Goal: Task Accomplishment & Management: Manage account settings

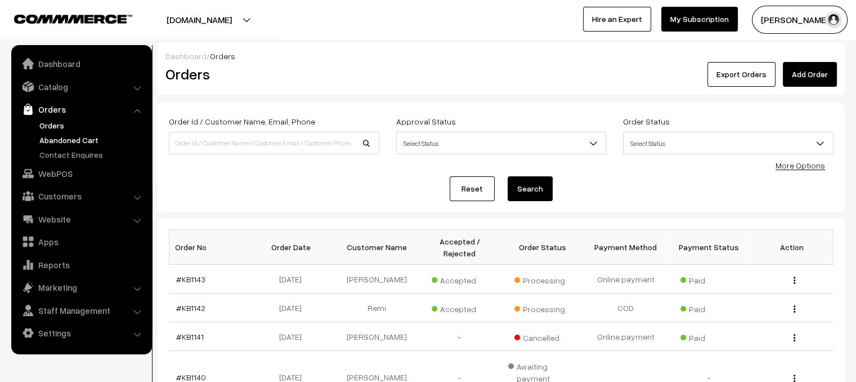
click at [78, 142] on link "Abandoned Cart" at bounding box center [92, 140] width 111 height 12
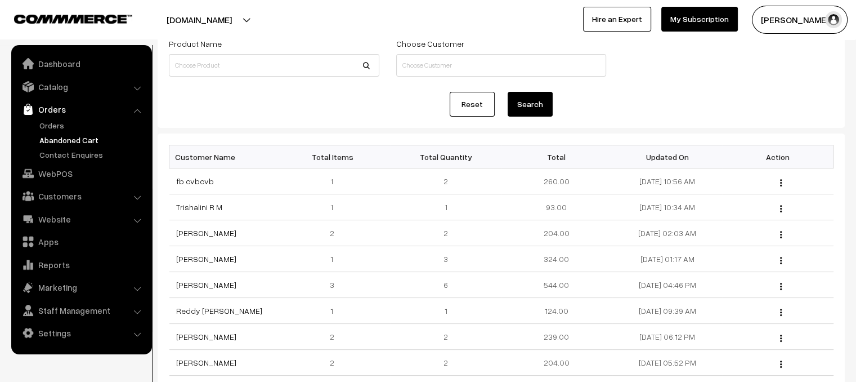
scroll to position [78, 0]
click at [200, 180] on link "fb cvbcvb" at bounding box center [195, 181] width 38 height 10
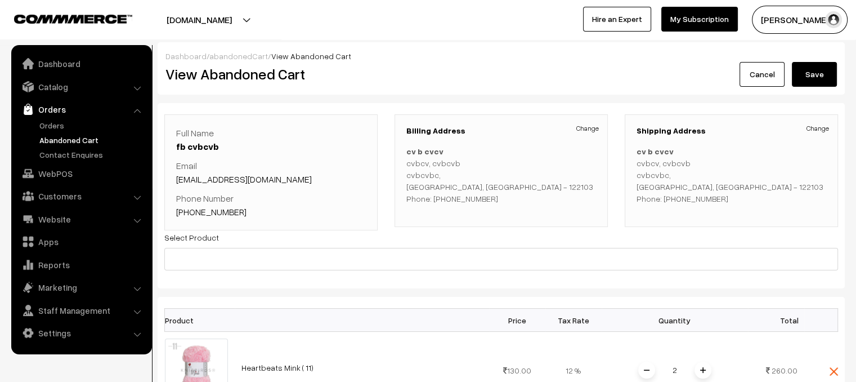
click at [243, 58] on link "abandonedCart" at bounding box center [238, 56] width 59 height 10
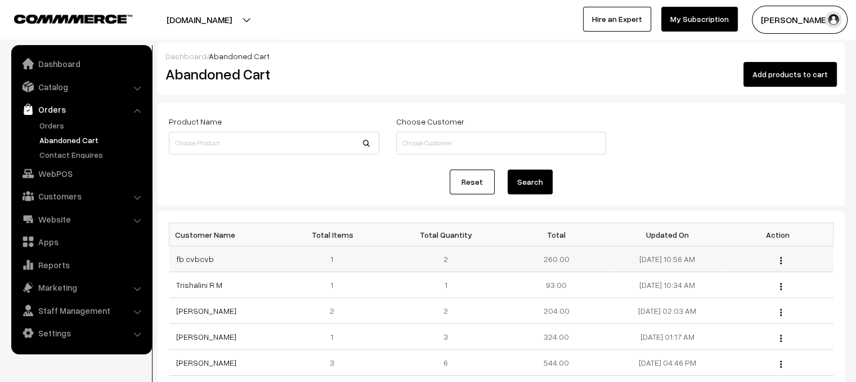
click at [780, 260] on img "button" at bounding box center [781, 260] width 2 height 7
click at [761, 273] on link "View" at bounding box center [731, 276] width 96 height 25
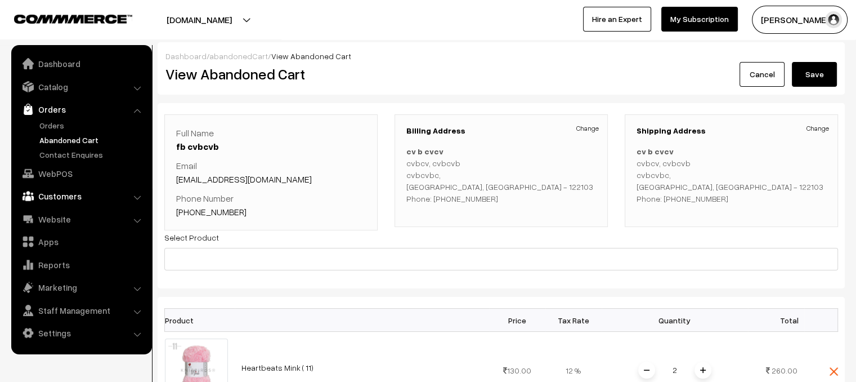
click at [62, 202] on link "Customers" at bounding box center [81, 196] width 134 height 20
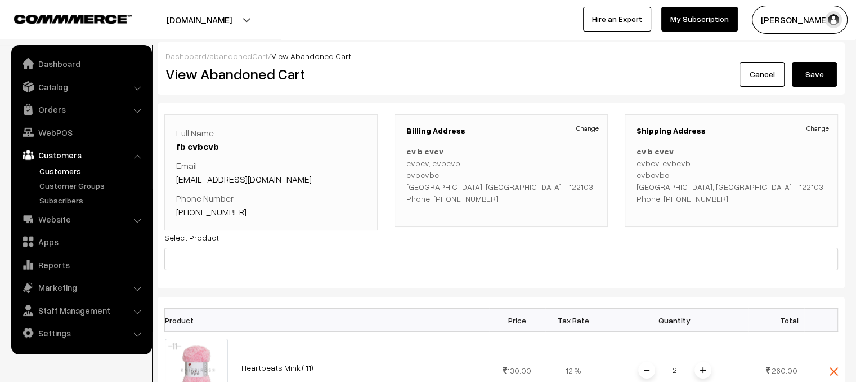
click at [62, 173] on link "Customers" at bounding box center [92, 171] width 111 height 12
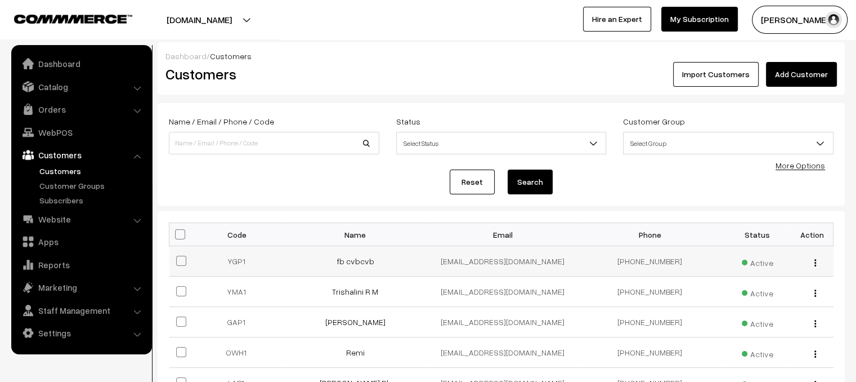
click at [816, 263] on button "button" at bounding box center [815, 262] width 3 height 9
click at [180, 261] on span at bounding box center [181, 261] width 10 height 10
click at [178, 257] on input "checkbox" at bounding box center [174, 253] width 7 height 7
checkbox input "true"
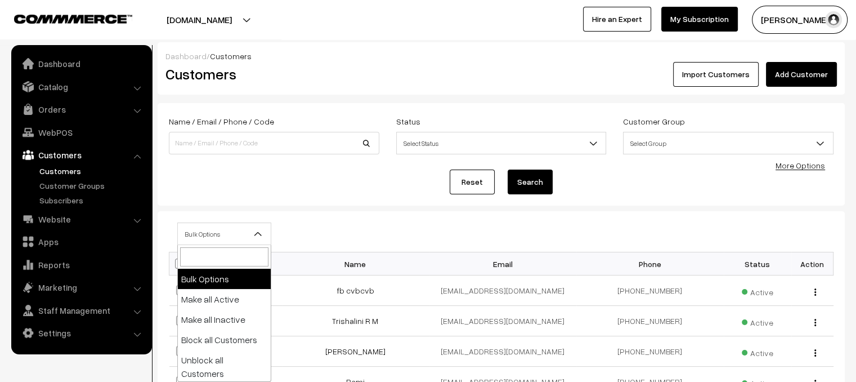
click at [229, 237] on span "Bulk Options" at bounding box center [224, 234] width 93 height 20
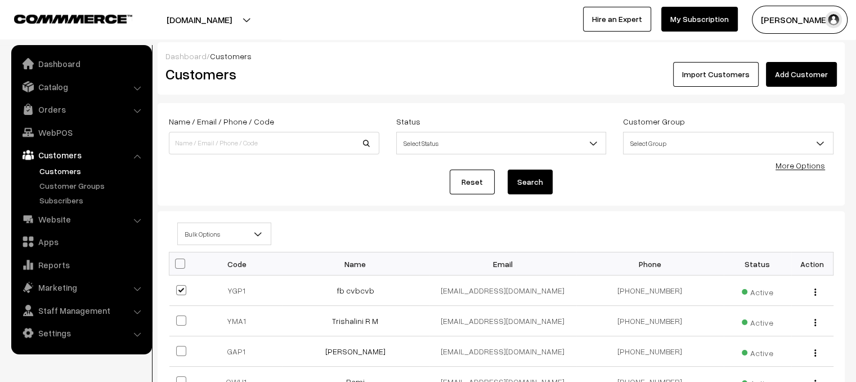
click at [323, 226] on div "Bulk Options Make all Active Make all Inactive Block all Customers Unblock all …" at bounding box center [501, 233] width 665 height 23
click at [247, 235] on span "Bulk Options" at bounding box center [224, 234] width 93 height 20
click at [324, 230] on div "Bulk Options Make all Active Make all Inactive Block all Customers Unblock all …" at bounding box center [501, 233] width 665 height 23
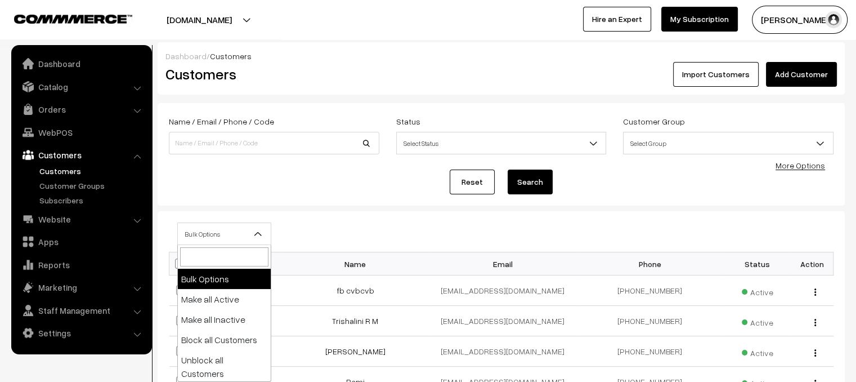
click at [243, 241] on span "Bulk Options" at bounding box center [224, 234] width 93 height 20
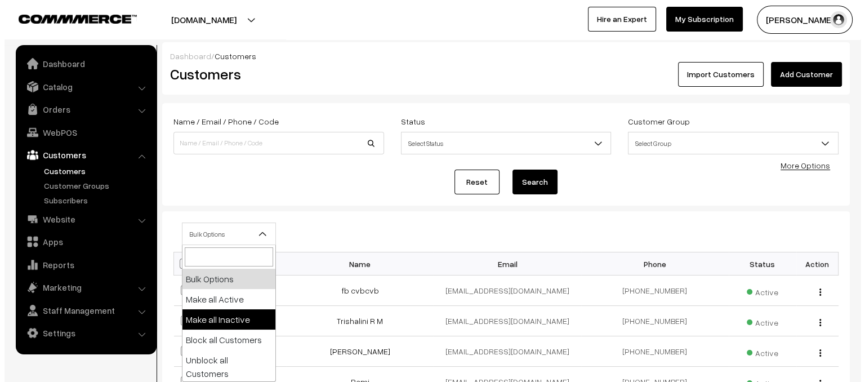
scroll to position [23, 0]
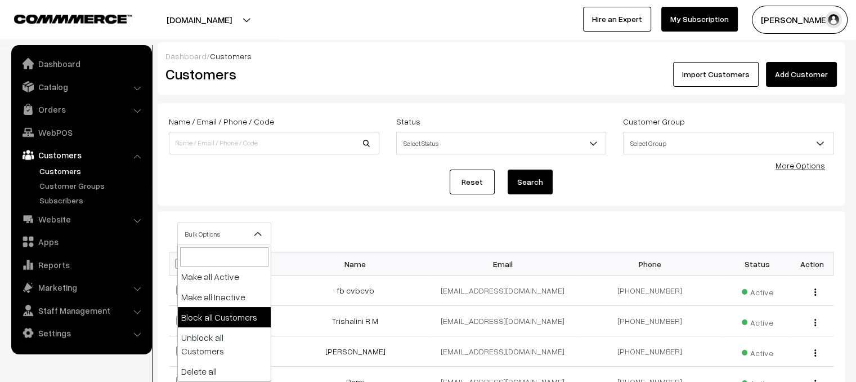
select select "block"
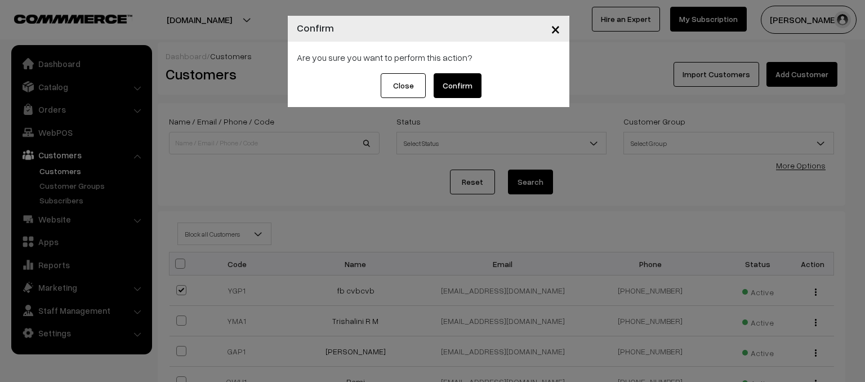
click at [469, 88] on button "Confirm" at bounding box center [458, 85] width 48 height 25
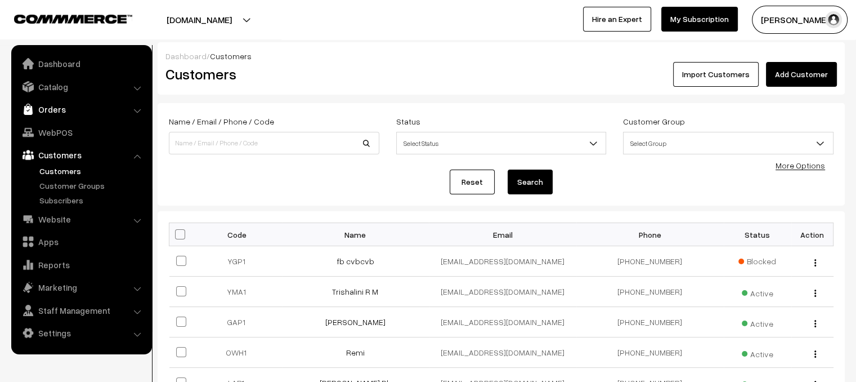
click at [74, 101] on link "Orders" at bounding box center [81, 109] width 134 height 20
click at [53, 120] on link "Orders" at bounding box center [92, 125] width 111 height 12
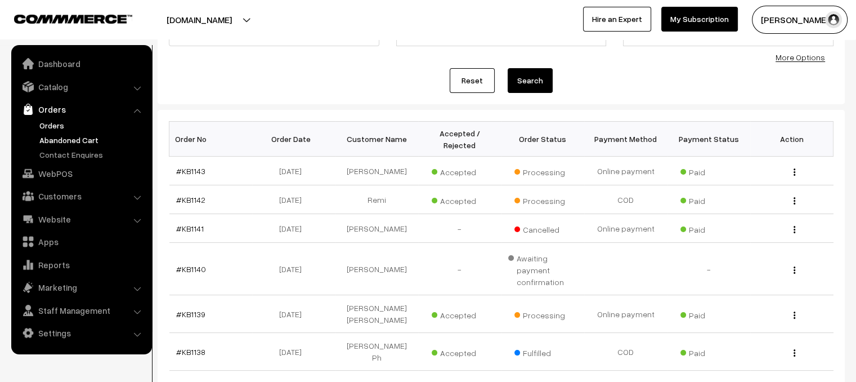
click at [88, 137] on link "Abandoned Cart" at bounding box center [92, 140] width 111 height 12
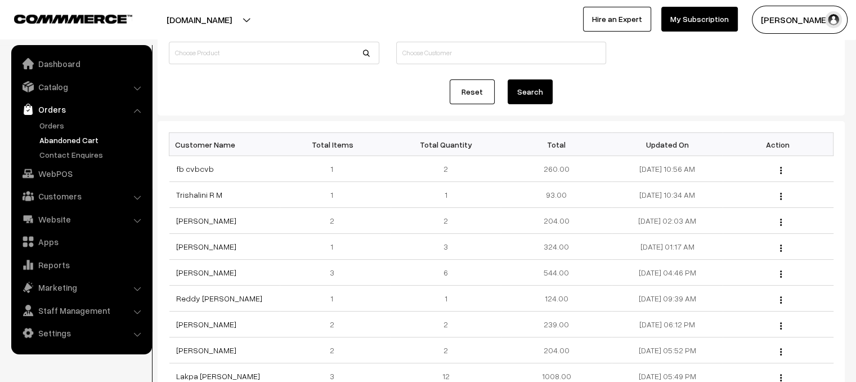
scroll to position [97, 0]
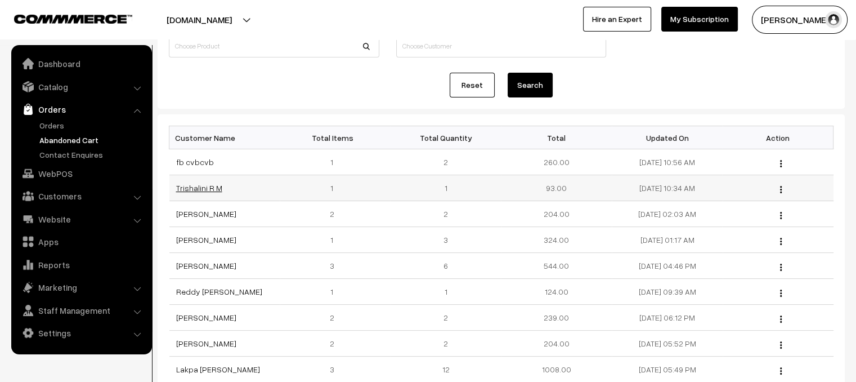
click at [194, 187] on link "Trishalini R M" at bounding box center [199, 188] width 46 height 10
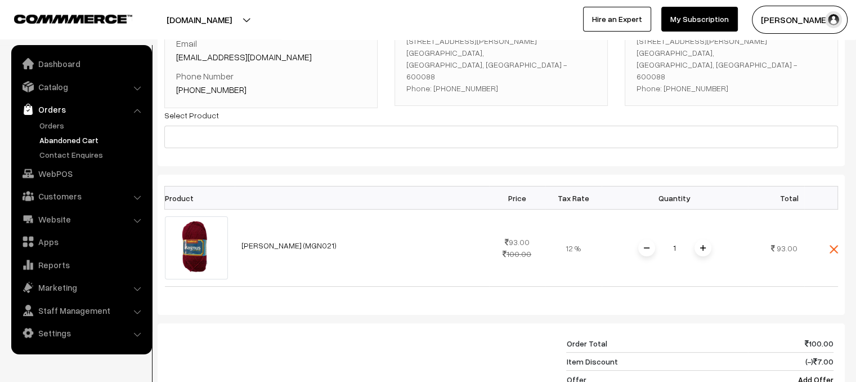
scroll to position [119, 0]
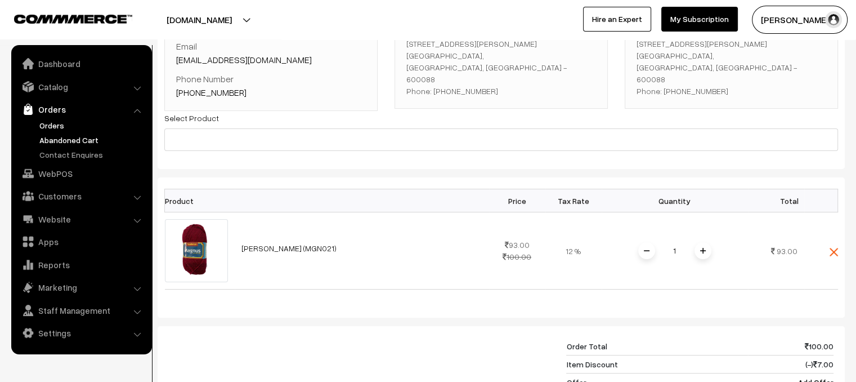
click at [50, 127] on link "Orders" at bounding box center [92, 125] width 111 height 12
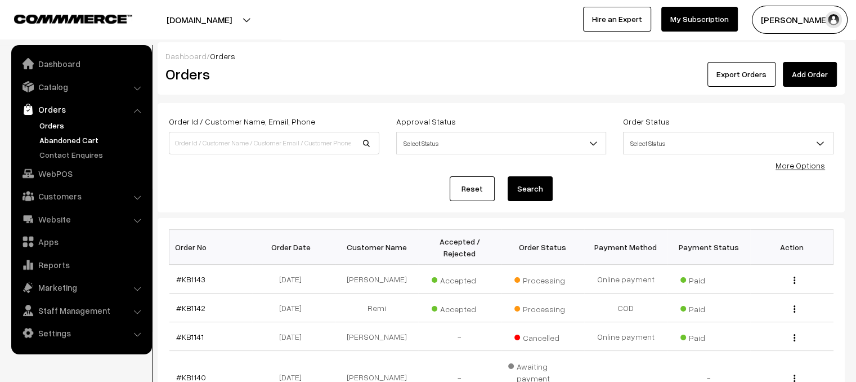
click at [57, 137] on link "Abandoned Cart" at bounding box center [92, 140] width 111 height 12
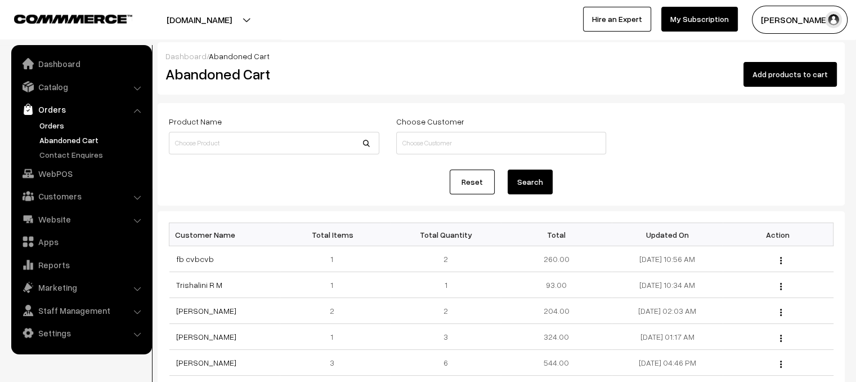
click at [64, 120] on link "Orders" at bounding box center [92, 125] width 111 height 12
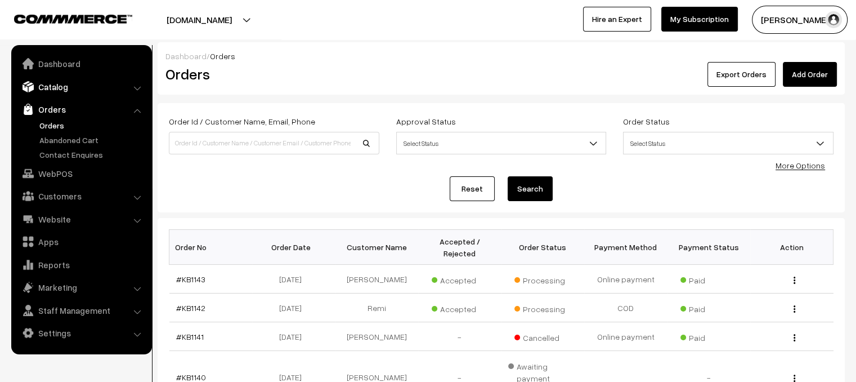
click at [65, 91] on link "Catalog" at bounding box center [81, 87] width 134 height 20
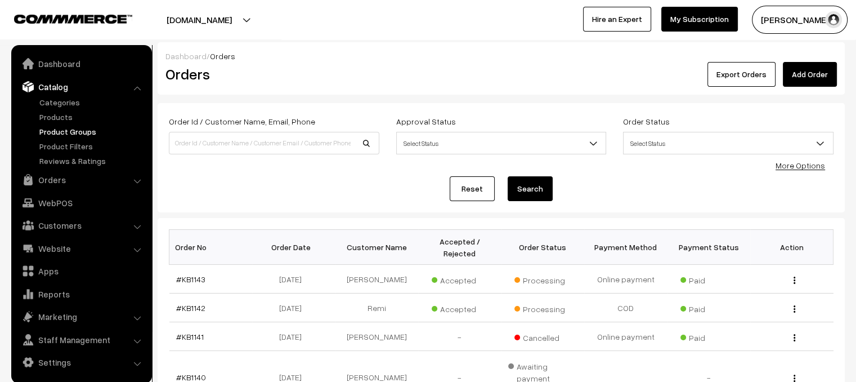
click at [58, 136] on link "Product Groups" at bounding box center [92, 132] width 111 height 12
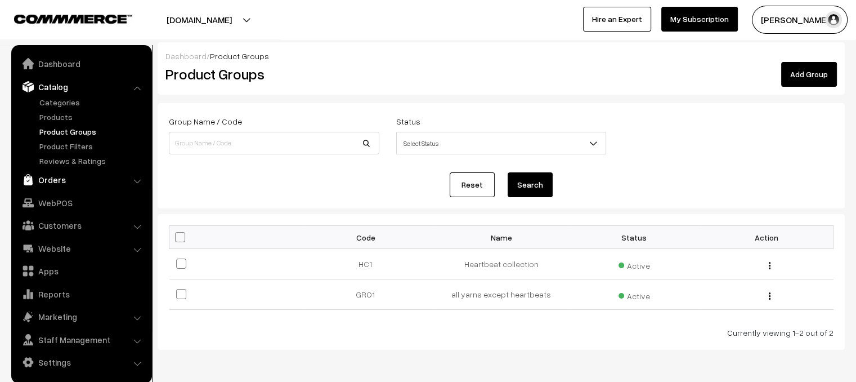
click at [52, 171] on link "Orders" at bounding box center [81, 179] width 134 height 20
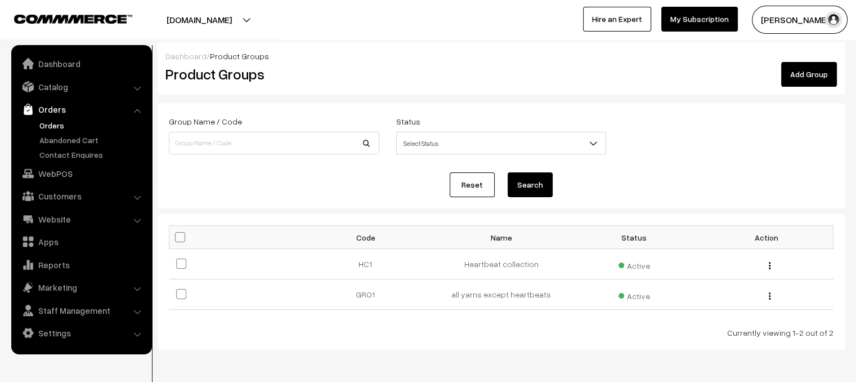
click at [53, 128] on link "Orders" at bounding box center [92, 125] width 111 height 12
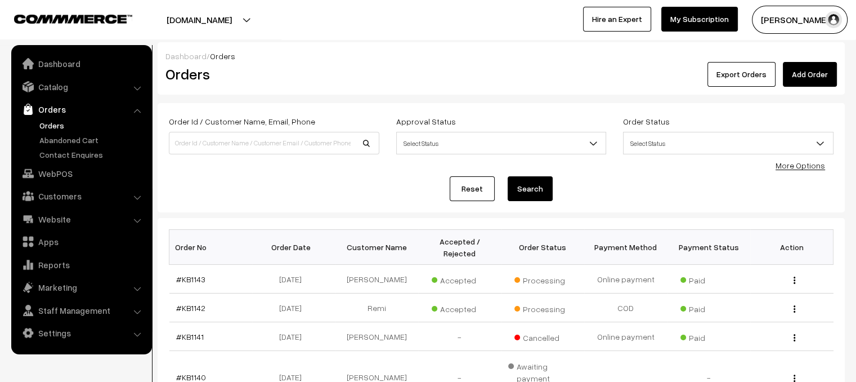
click at [801, 75] on link "Add Order" at bounding box center [810, 74] width 54 height 25
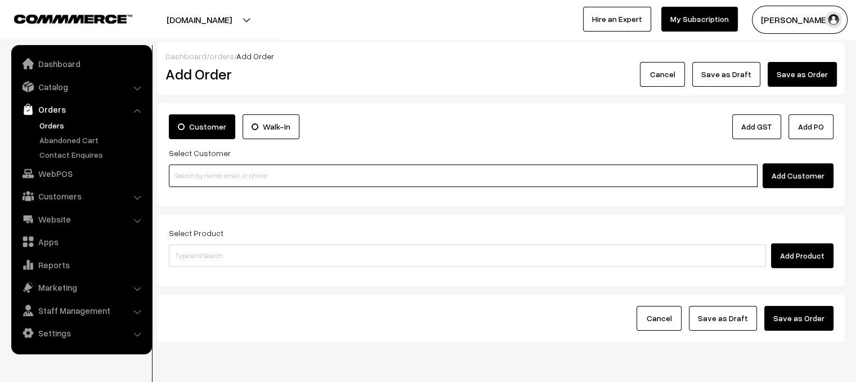
click at [214, 173] on input at bounding box center [463, 175] width 589 height 23
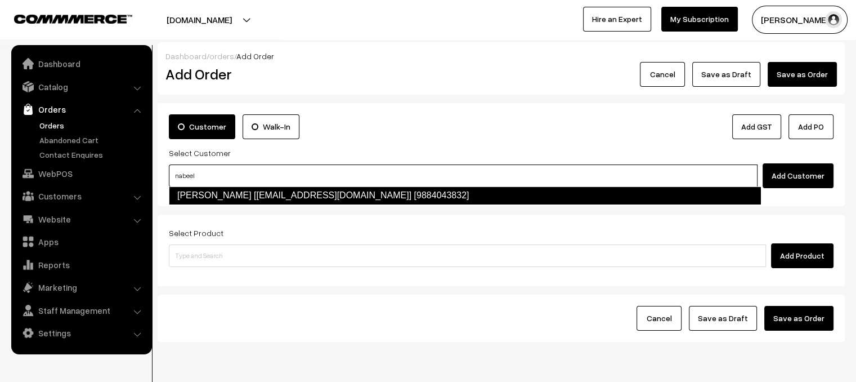
click at [236, 192] on link "Nabeel Vaseem [nabeelvaseem@gmail.com] [9884043832]" at bounding box center [465, 195] width 592 height 18
type input "nabeel"
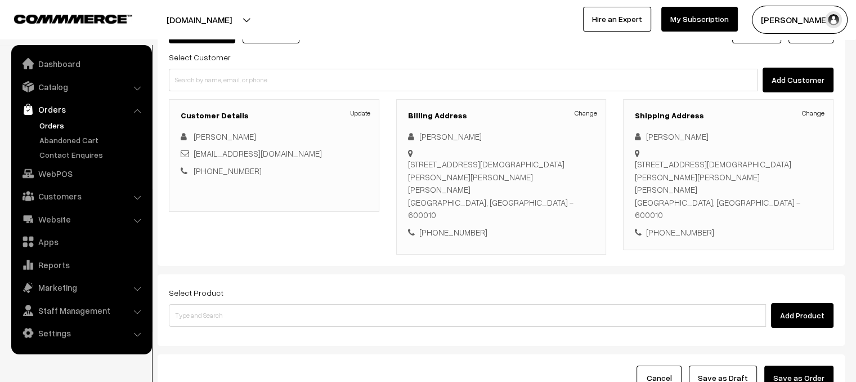
scroll to position [96, 0]
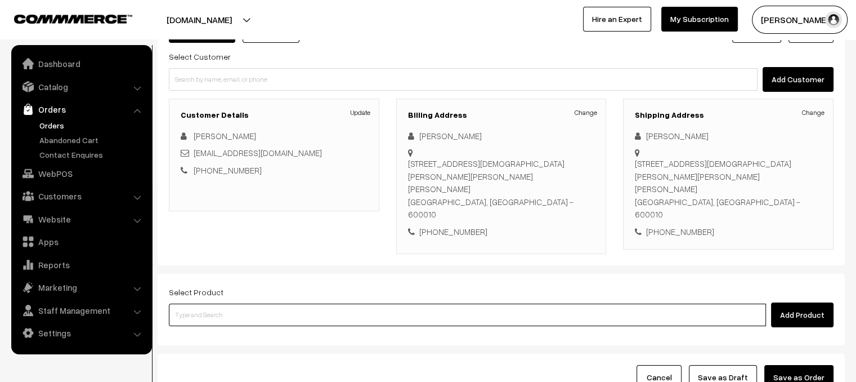
click at [250, 303] on input at bounding box center [467, 314] width 597 height 23
type input "shawlie"
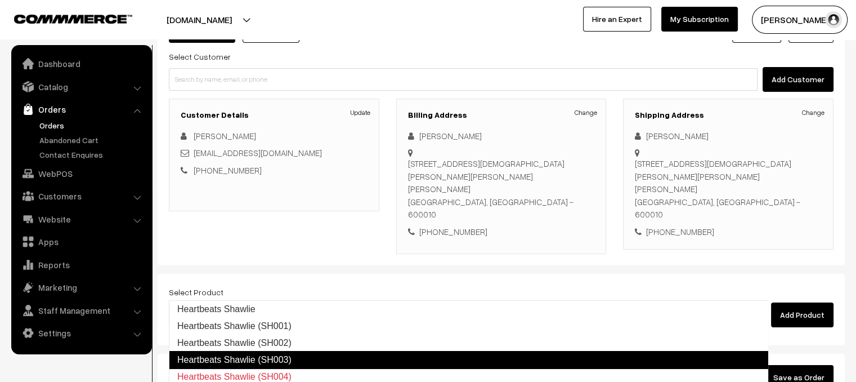
drag, startPoint x: 244, startPoint y: 346, endPoint x: 246, endPoint y: 364, distance: 18.7
click at [246, 364] on ul "Heartbeats Shawlie Heartbeats Shawlie (SH001) Heartbeats Shawlie (SH002) Heartb…" at bounding box center [469, 370] width 600 height 141
click at [246, 364] on link "Heartbeats Shawlie (SH003)" at bounding box center [469, 360] width 600 height 18
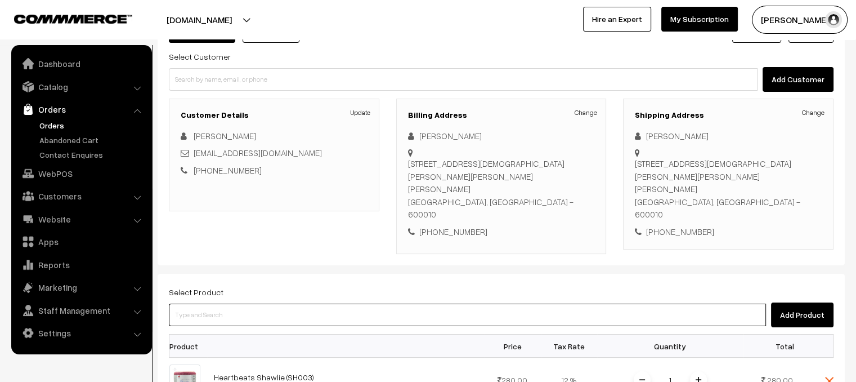
click at [203, 303] on input at bounding box center [467, 314] width 597 height 23
type input "pony"
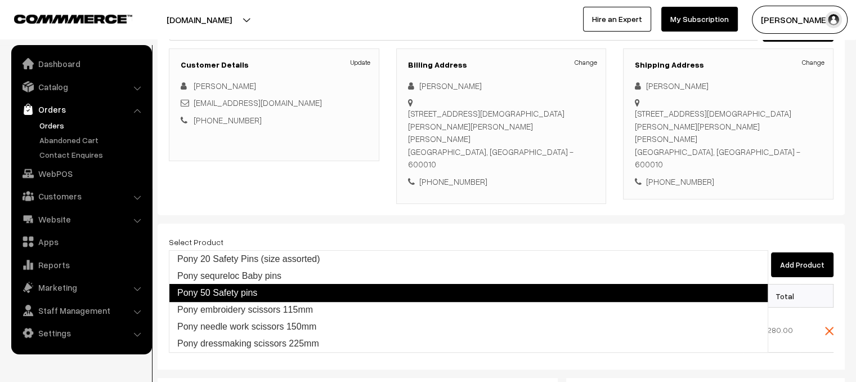
scroll to position [148, 0]
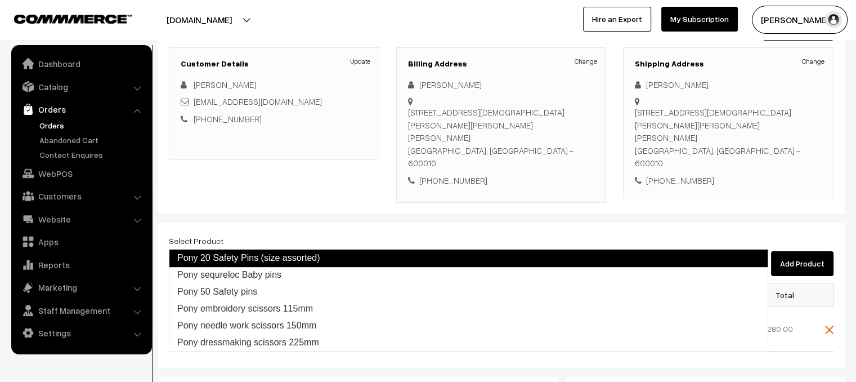
click at [309, 260] on link "Pony 20 Safety Pins (size assorted)" at bounding box center [469, 258] width 600 height 18
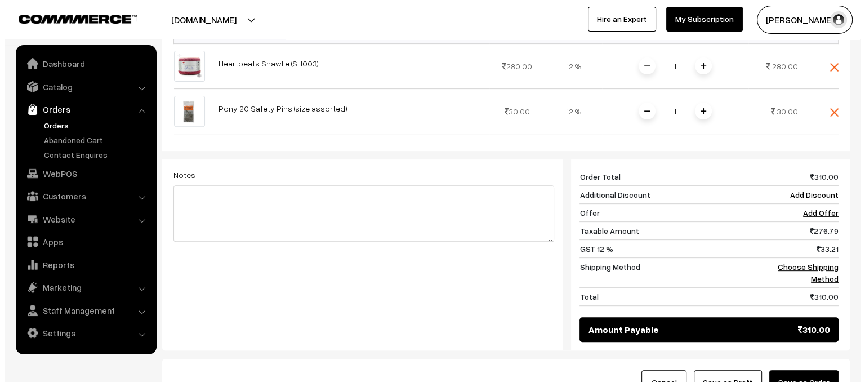
scroll to position [411, 0]
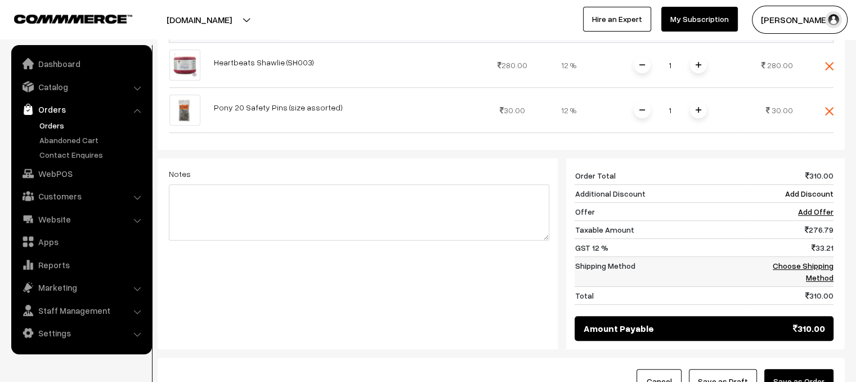
click at [797, 261] on link "Choose Shipping Method" at bounding box center [803, 271] width 61 height 21
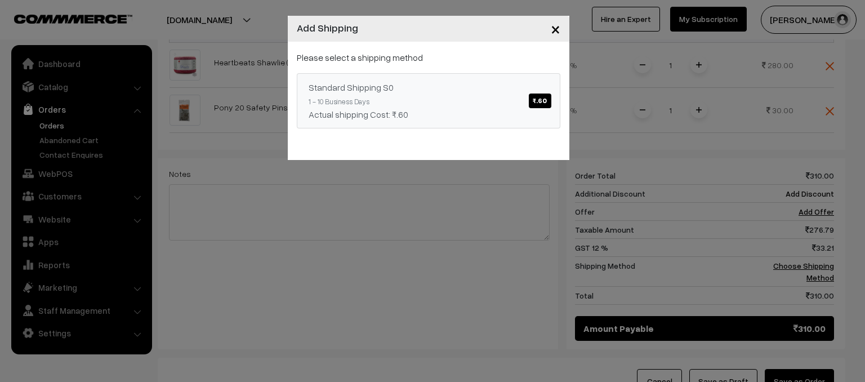
click at [495, 106] on link "Standard Shipping S0 ₹.60 1 - 10 Business Days Actual shipping Cost: ₹.60" at bounding box center [429, 100] width 264 height 55
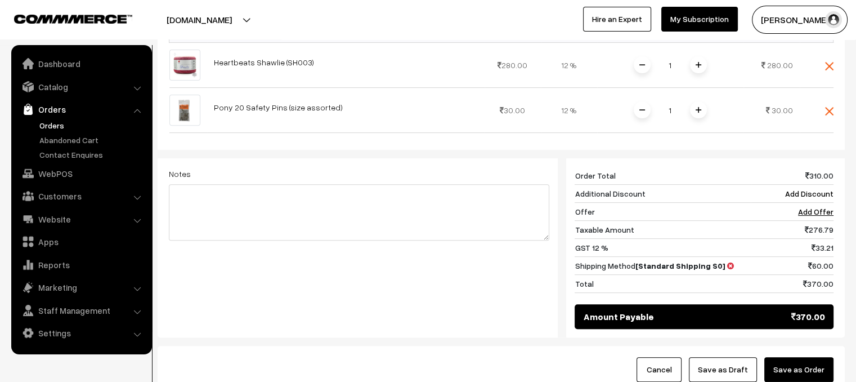
click at [803, 357] on button "Save as Order" at bounding box center [799, 369] width 69 height 25
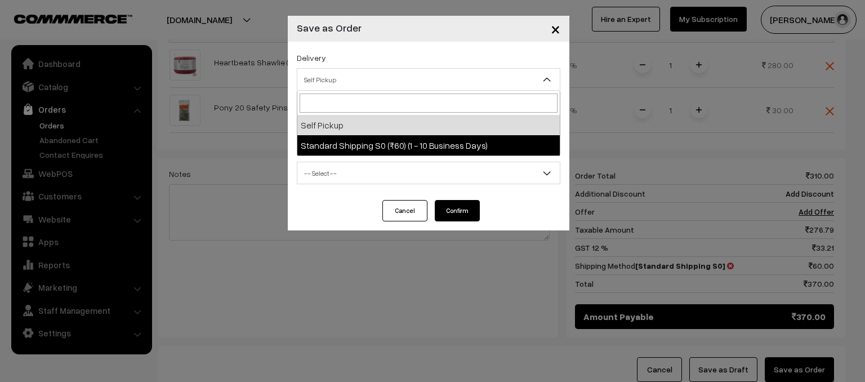
drag, startPoint x: 373, startPoint y: 78, endPoint x: 367, endPoint y: 140, distance: 62.8
select select "SSS1"
select select "3"
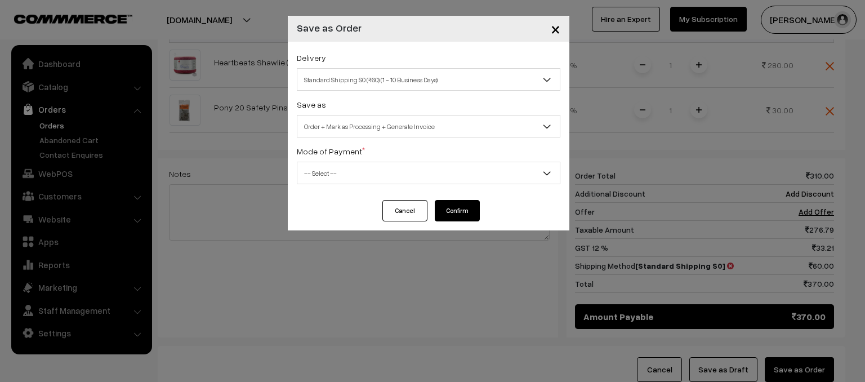
click at [367, 140] on div "Delivery Self Pickup Standard Shipping S0 (₹60) (1 - 10 Business Days) Standard…" at bounding box center [429, 121] width 282 height 158
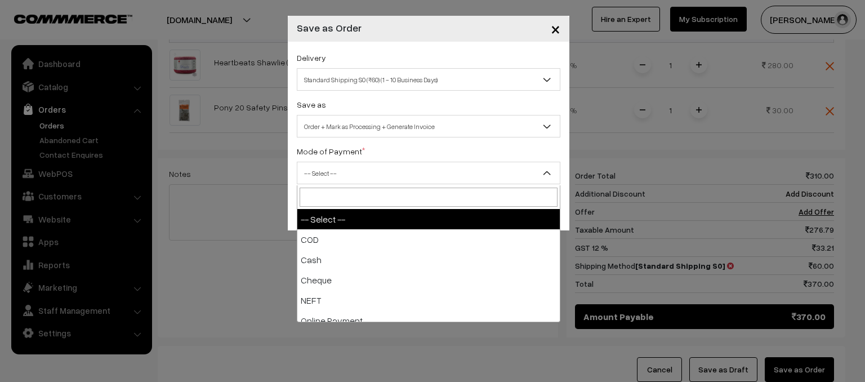
click at [360, 176] on span "-- Select --" at bounding box center [428, 173] width 262 height 20
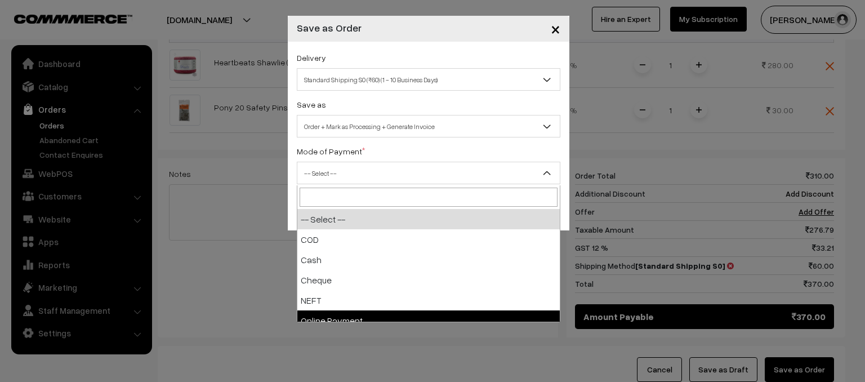
select select "5"
checkbox input "true"
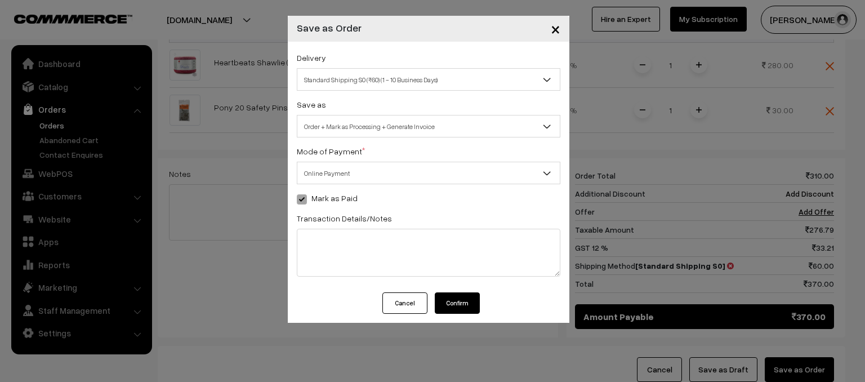
click at [450, 306] on button "Confirm" at bounding box center [457, 302] width 45 height 21
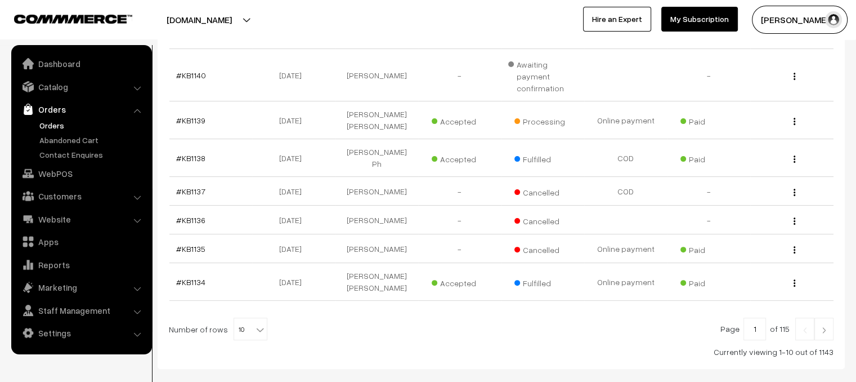
scroll to position [328, 0]
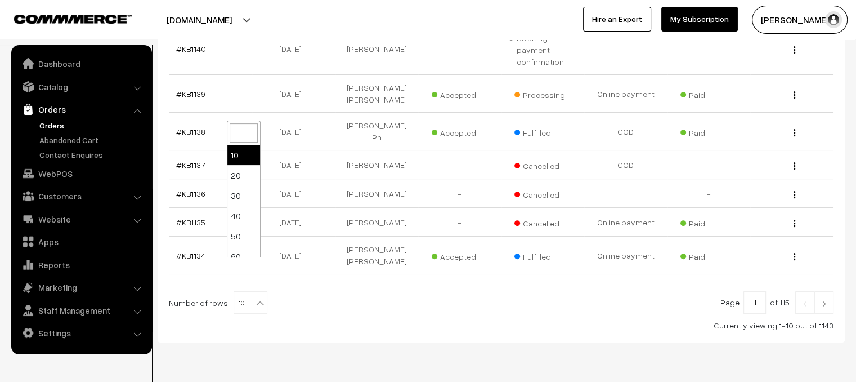
click at [254, 297] on b at bounding box center [259, 302] width 11 height 11
select select "60"
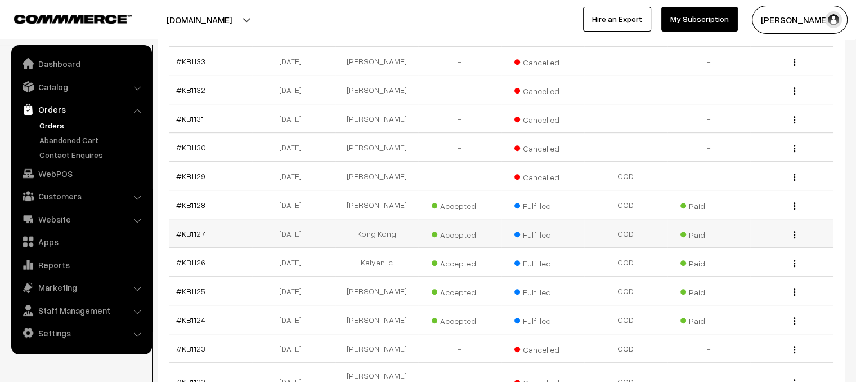
scroll to position [552, 0]
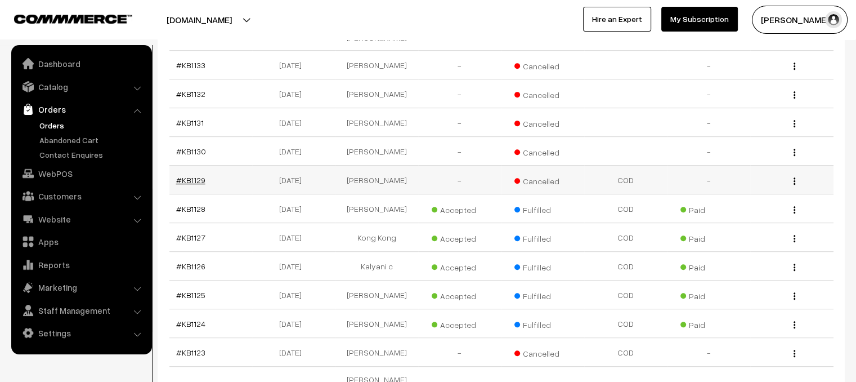
click at [198, 175] on link "#KB1129" at bounding box center [190, 180] width 29 height 10
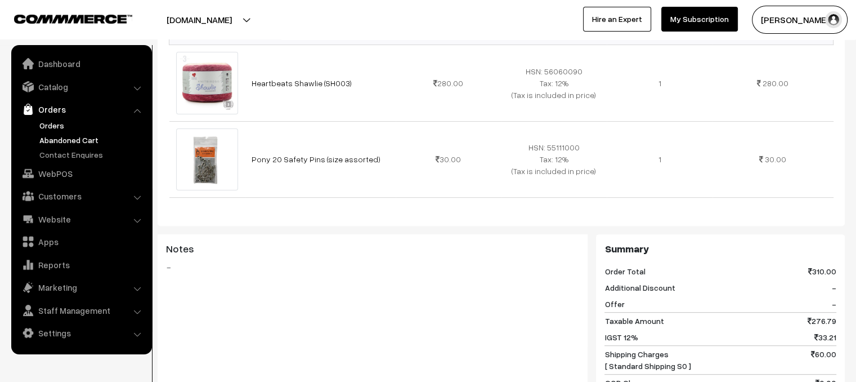
click at [78, 138] on link "Abandoned Cart" at bounding box center [92, 140] width 111 height 12
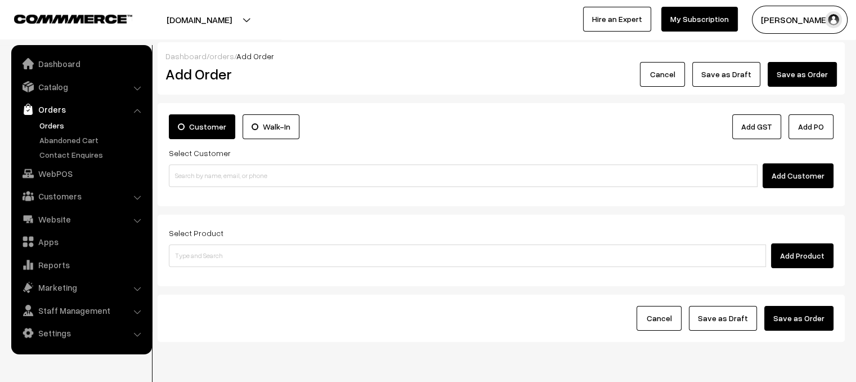
click at [51, 124] on link "Orders" at bounding box center [92, 125] width 111 height 12
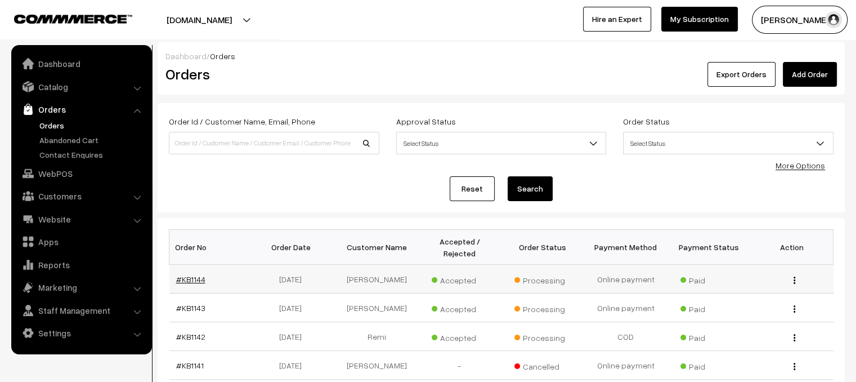
click at [193, 274] on link "#KB1144" at bounding box center [190, 279] width 29 height 10
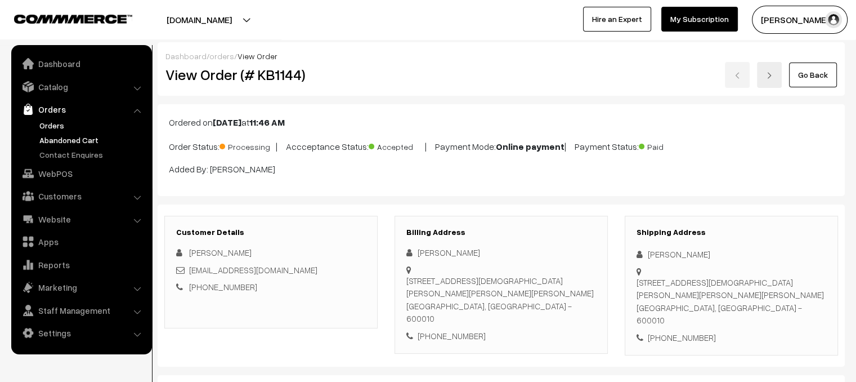
click at [72, 141] on link "Abandoned Cart" at bounding box center [92, 140] width 111 height 12
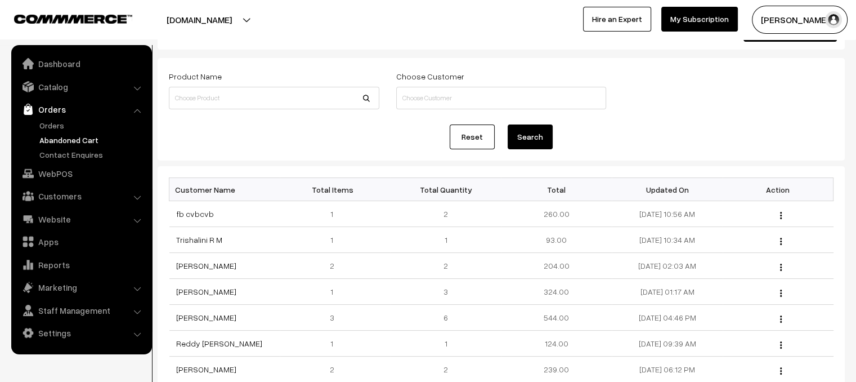
scroll to position [54, 0]
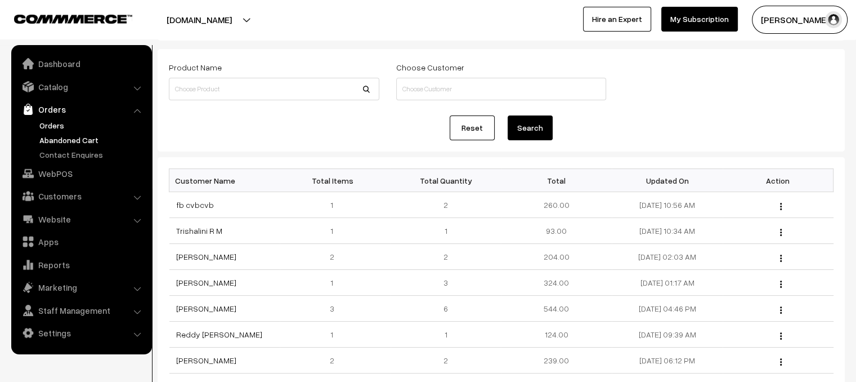
click at [51, 122] on link "Orders" at bounding box center [92, 125] width 111 height 12
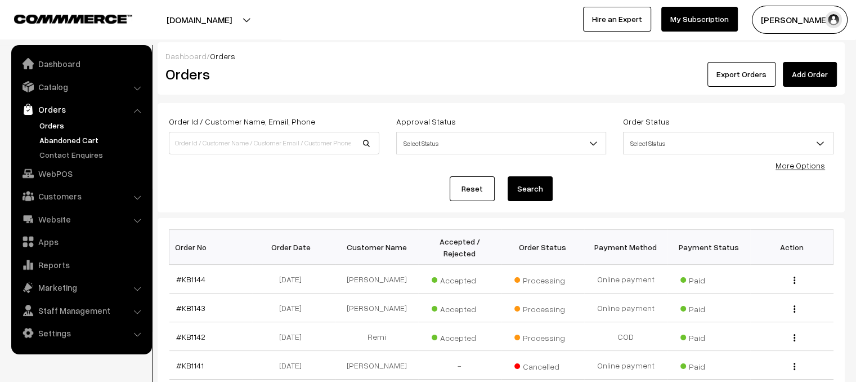
click at [65, 136] on link "Abandoned Cart" at bounding box center [92, 140] width 111 height 12
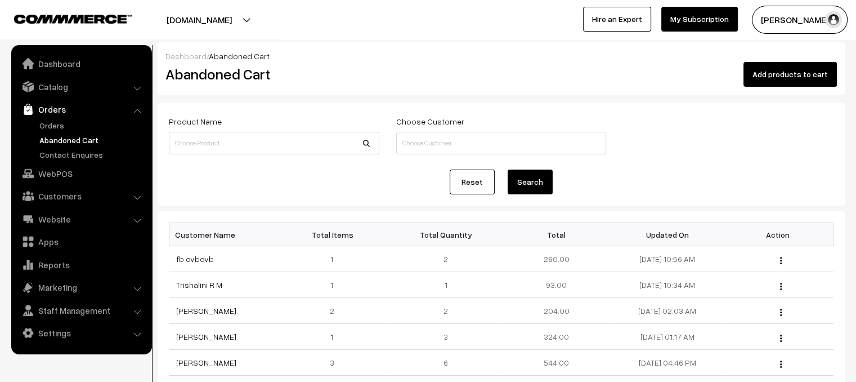
drag, startPoint x: 68, startPoint y: 75, endPoint x: 0, endPoint y: 235, distance: 173.6
click at [0, 235] on nav "Dashboard Catalog" at bounding box center [76, 236] width 152 height 382
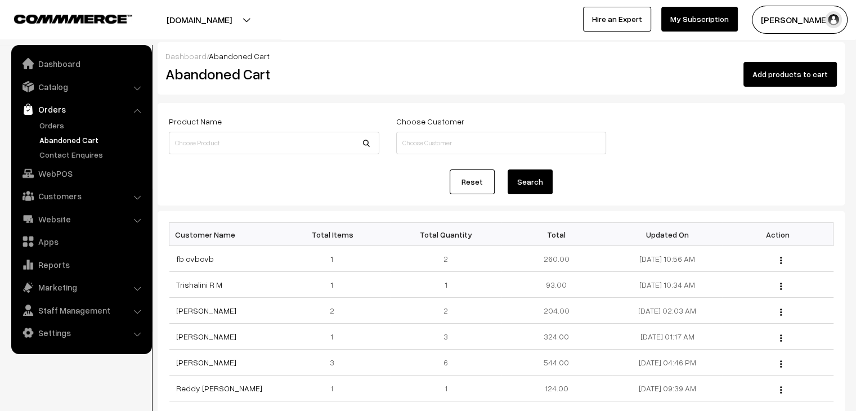
click at [223, 121] on div "Product Name" at bounding box center [274, 134] width 211 height 40
click at [63, 122] on link "Orders" at bounding box center [92, 125] width 111 height 12
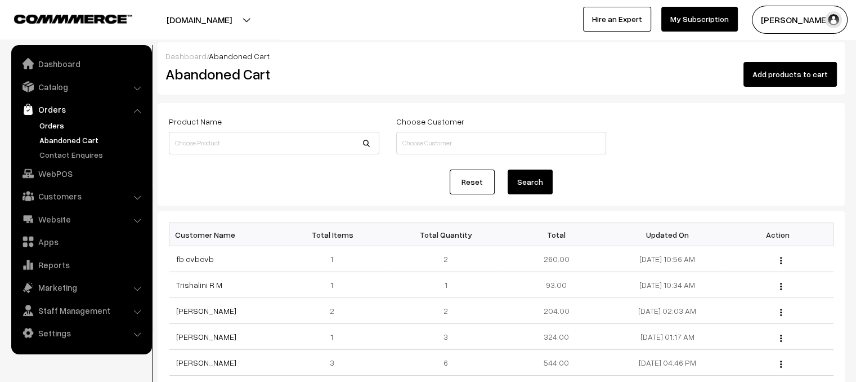
click at [51, 122] on link "Orders" at bounding box center [92, 125] width 111 height 12
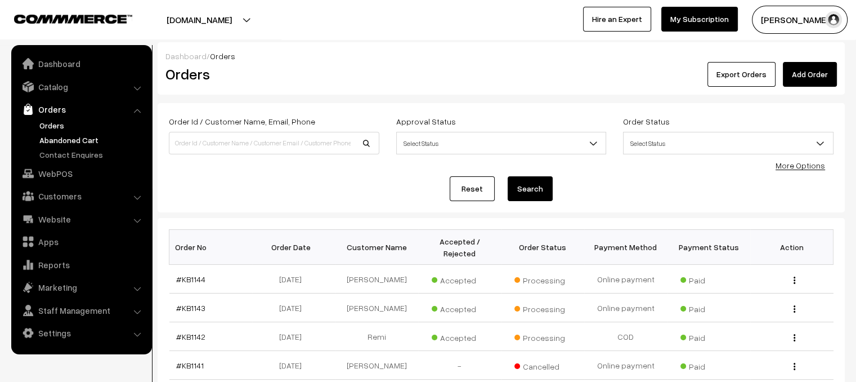
click at [84, 138] on link "Abandoned Cart" at bounding box center [92, 140] width 111 height 12
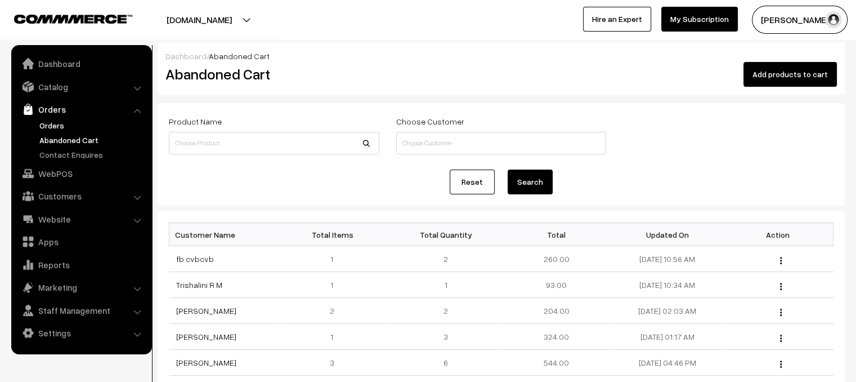
click at [79, 120] on link "Orders" at bounding box center [92, 125] width 111 height 12
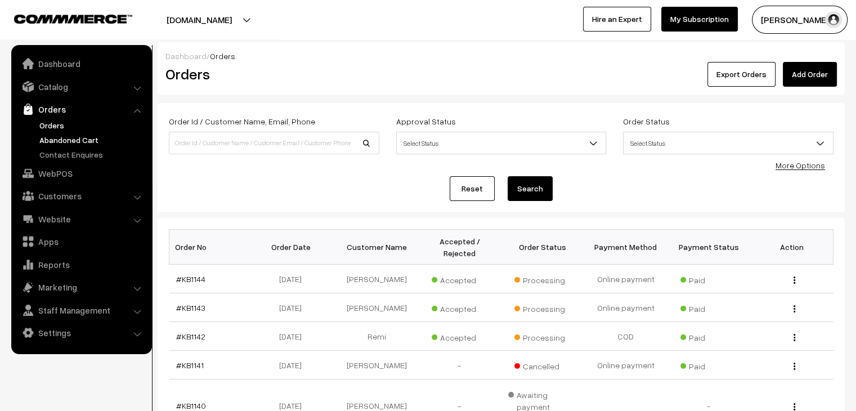
click at [56, 139] on link "Abandoned Cart" at bounding box center [92, 140] width 111 height 12
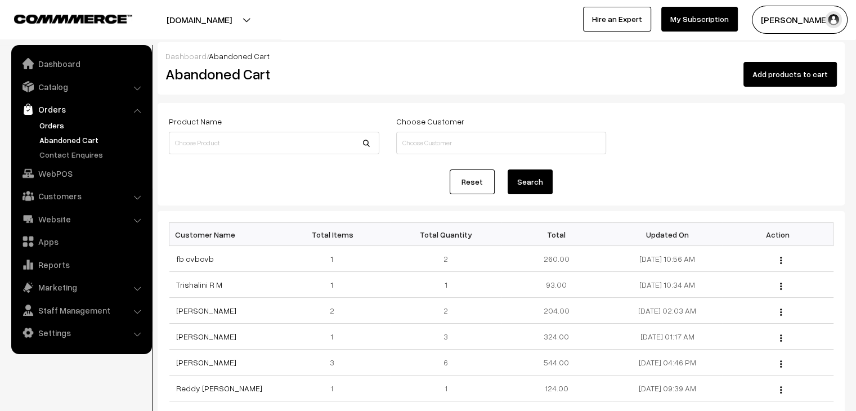
click at [43, 128] on link "Orders" at bounding box center [92, 125] width 111 height 12
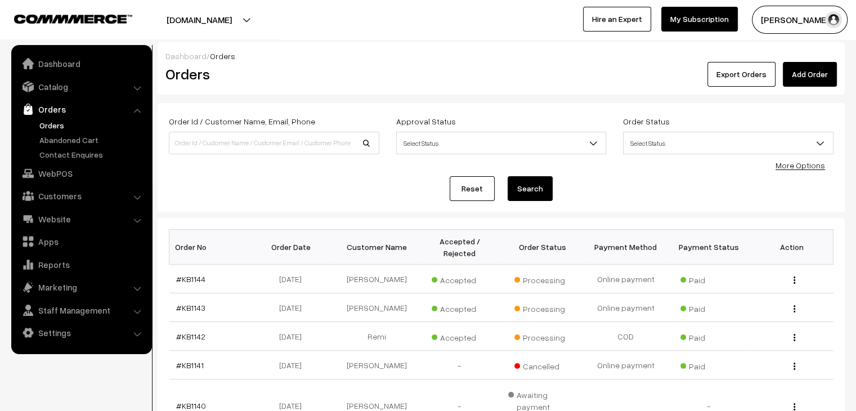
click at [51, 120] on link "Orders" at bounding box center [92, 125] width 111 height 12
click at [84, 194] on link "Customers" at bounding box center [81, 196] width 134 height 20
click at [70, 172] on link "Customers" at bounding box center [92, 171] width 111 height 12
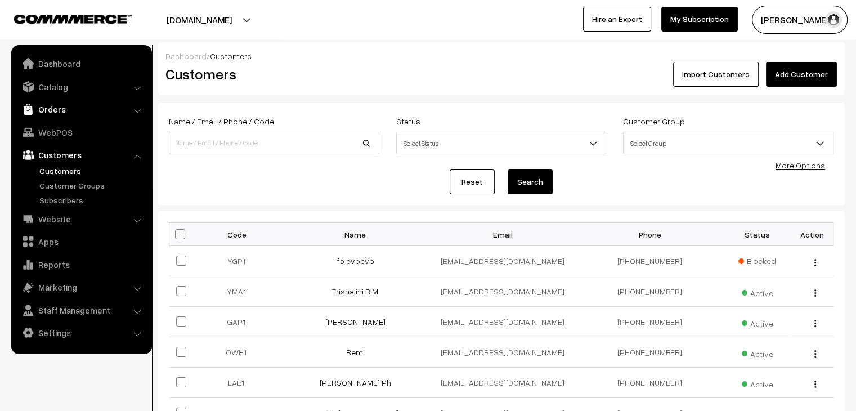
click at [76, 114] on link "Orders" at bounding box center [81, 109] width 134 height 20
click at [72, 138] on link "Abandoned Cart" at bounding box center [92, 140] width 111 height 12
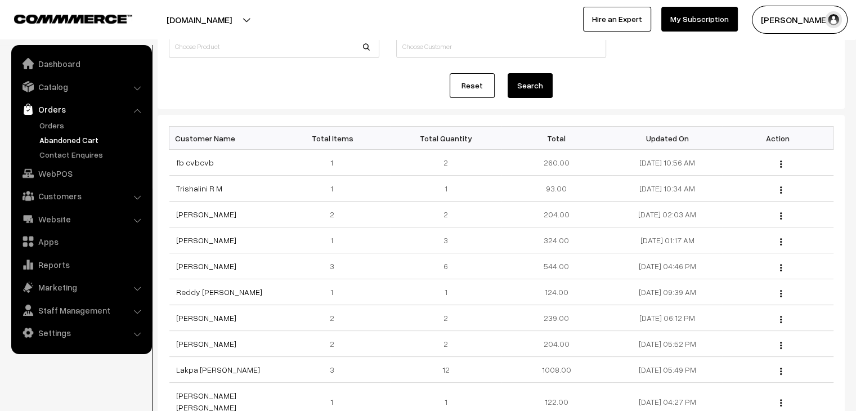
scroll to position [97, 0]
click at [61, 122] on link "Orders" at bounding box center [92, 125] width 111 height 12
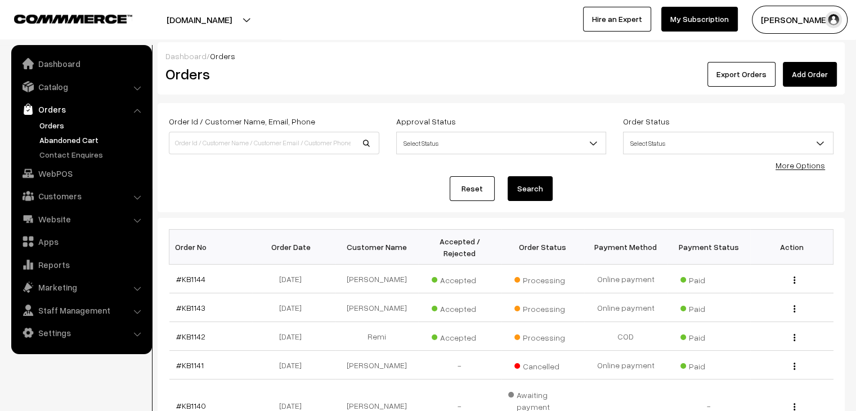
click at [70, 138] on link "Abandoned Cart" at bounding box center [92, 140] width 111 height 12
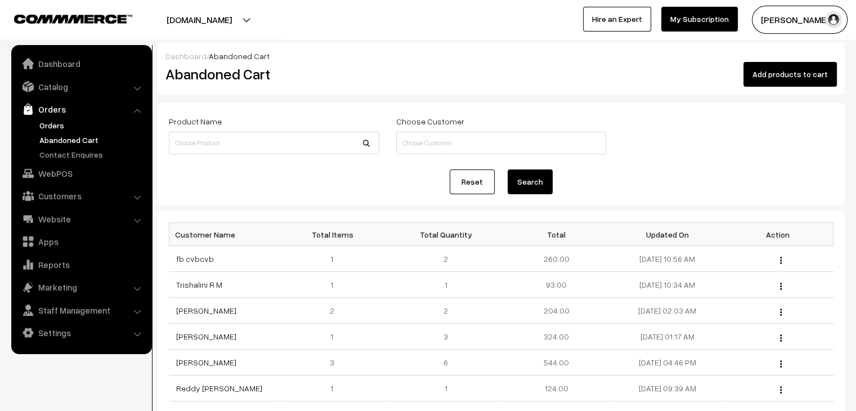
click at [79, 129] on link "Orders" at bounding box center [92, 125] width 111 height 12
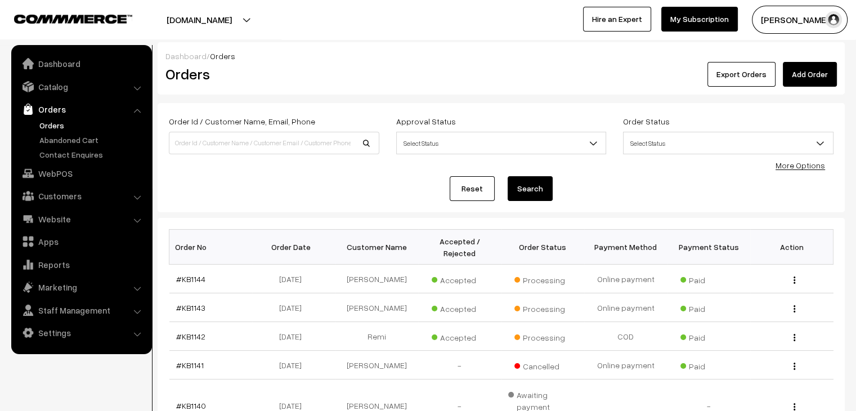
click at [59, 127] on link "Orders" at bounding box center [92, 125] width 111 height 12
click at [100, 135] on link "Abandoned Cart" at bounding box center [92, 140] width 111 height 12
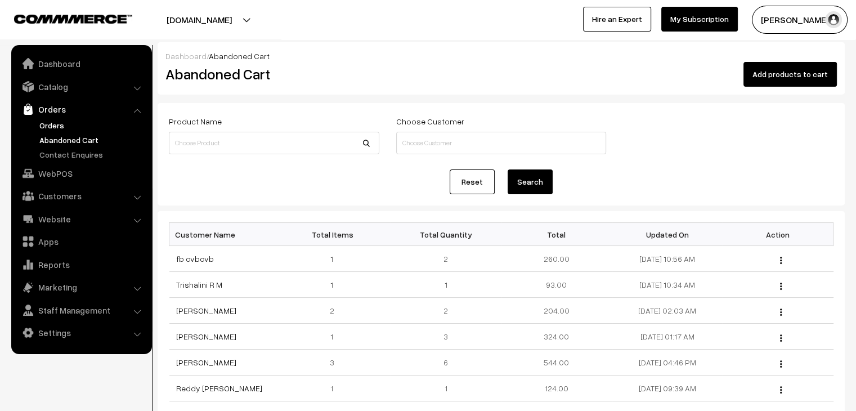
click at [49, 130] on link "Orders" at bounding box center [92, 125] width 111 height 12
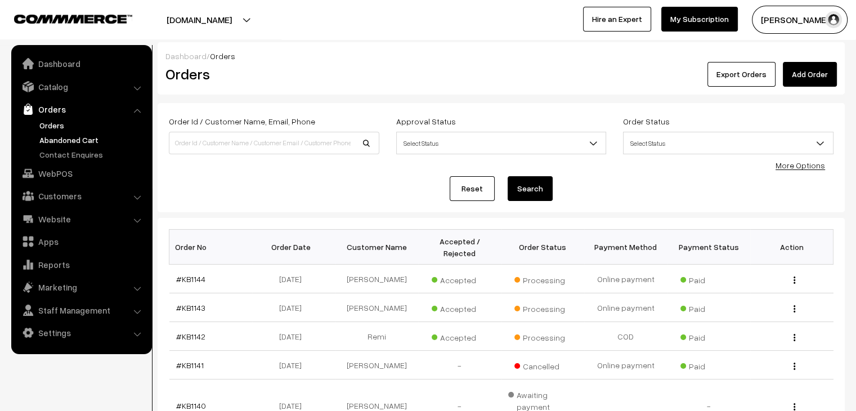
click at [69, 138] on link "Abandoned Cart" at bounding box center [92, 140] width 111 height 12
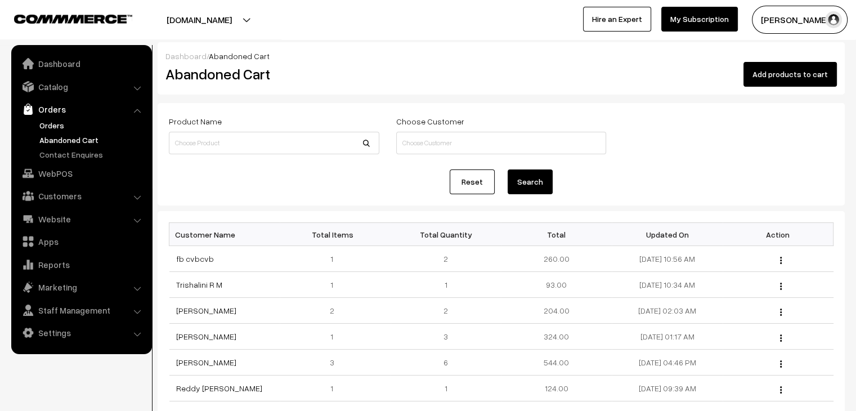
click at [61, 129] on link "Orders" at bounding box center [92, 125] width 111 height 12
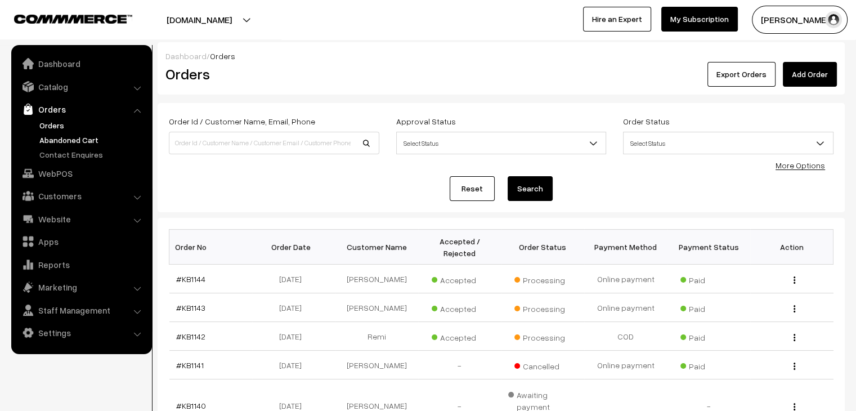
click at [79, 140] on link "Abandoned Cart" at bounding box center [92, 140] width 111 height 12
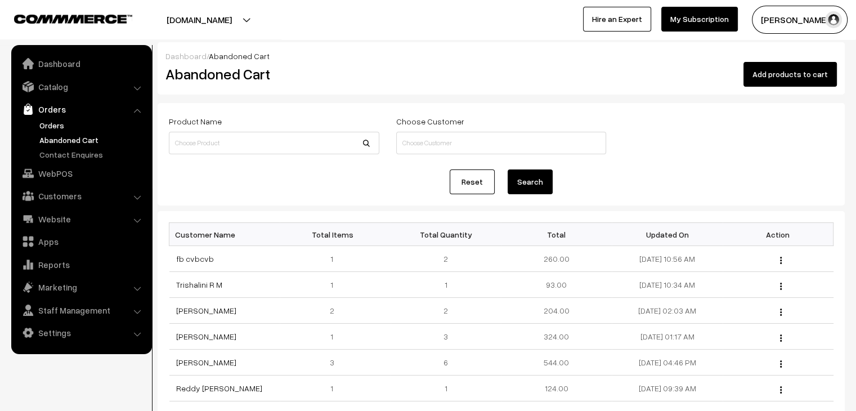
click at [68, 129] on link "Orders" at bounding box center [92, 125] width 111 height 12
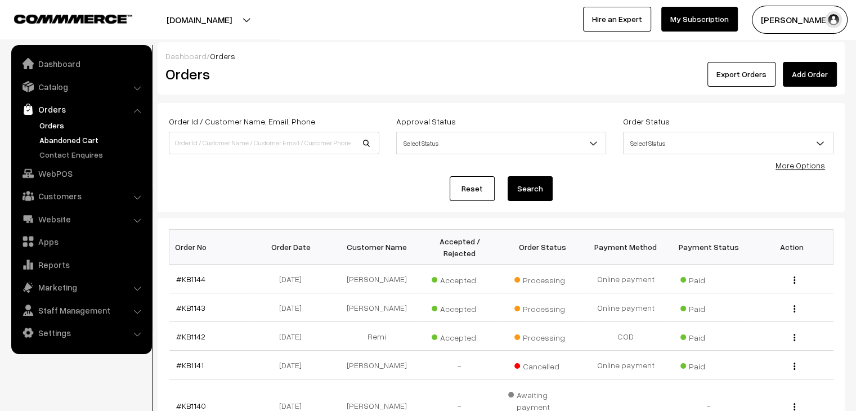
click at [93, 140] on link "Abandoned Cart" at bounding box center [92, 140] width 111 height 12
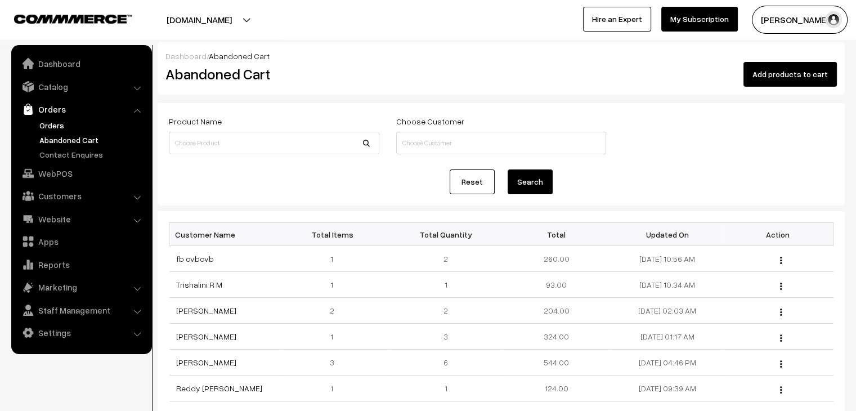
click at [64, 122] on link "Orders" at bounding box center [92, 125] width 111 height 12
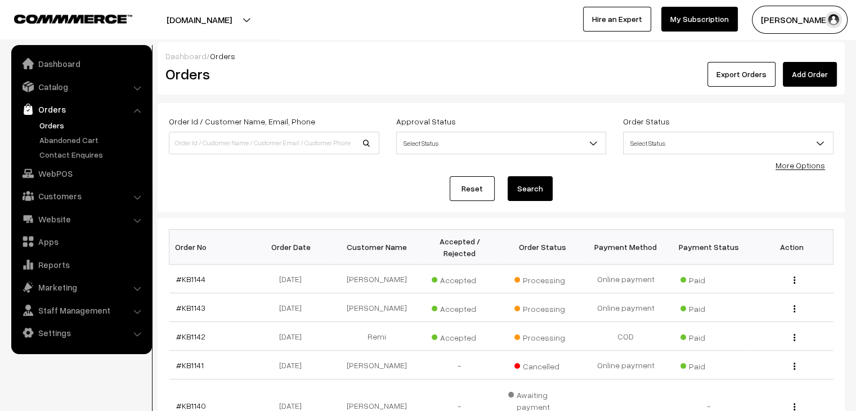
click at [83, 127] on link "Orders" at bounding box center [92, 125] width 111 height 12
click at [100, 138] on link "Abandoned Cart" at bounding box center [92, 140] width 111 height 12
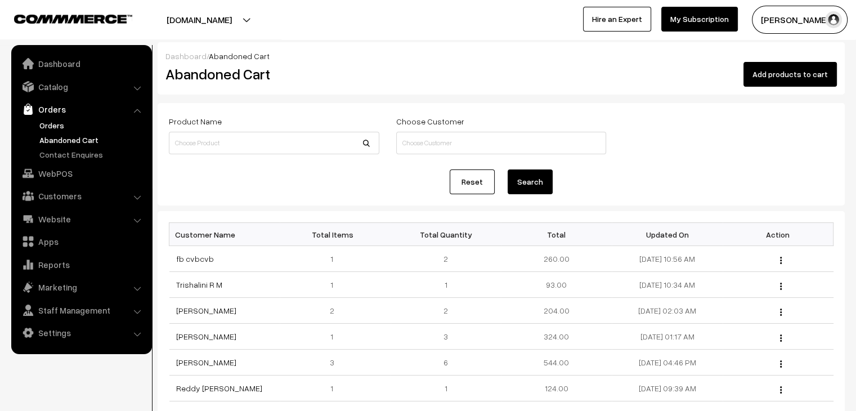
click at [68, 124] on link "Orders" at bounding box center [92, 125] width 111 height 12
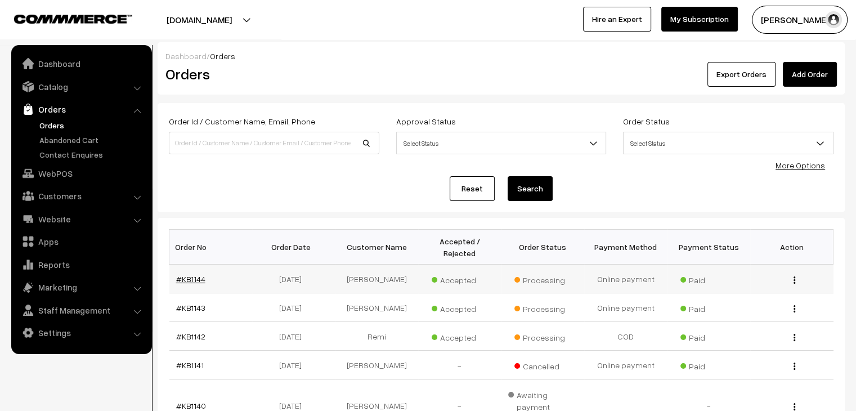
click at [190, 274] on link "#KB1144" at bounding box center [190, 279] width 29 height 10
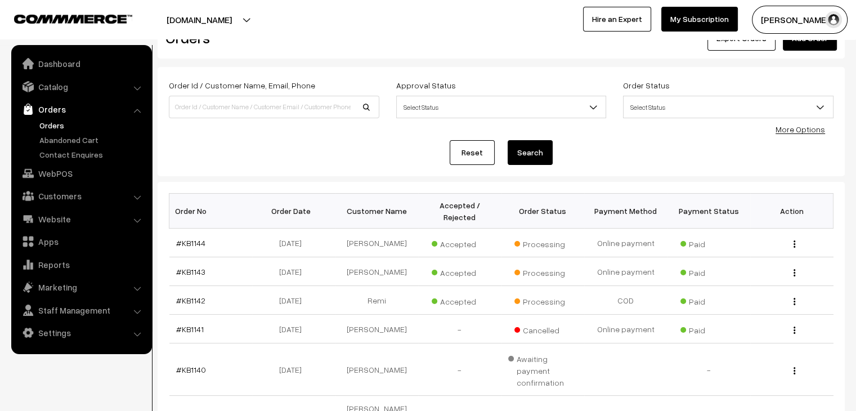
scroll to position [39, 0]
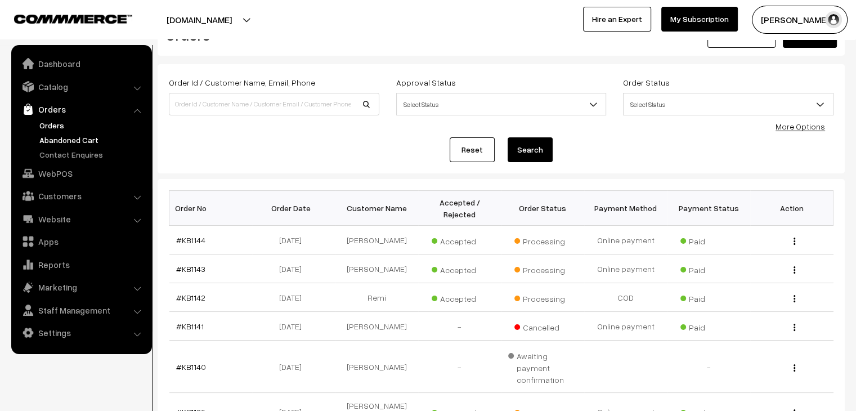
click at [99, 140] on link "Abandoned Cart" at bounding box center [92, 140] width 111 height 12
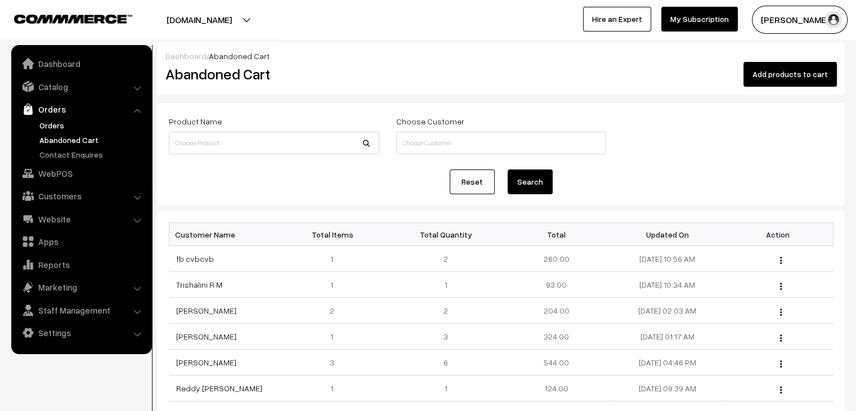
click at [73, 122] on link "Orders" at bounding box center [92, 125] width 111 height 12
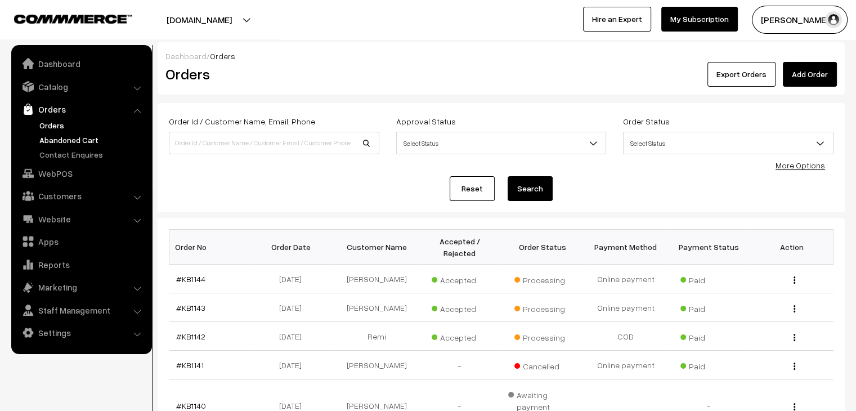
click at [62, 134] on link "Abandoned Cart" at bounding box center [92, 140] width 111 height 12
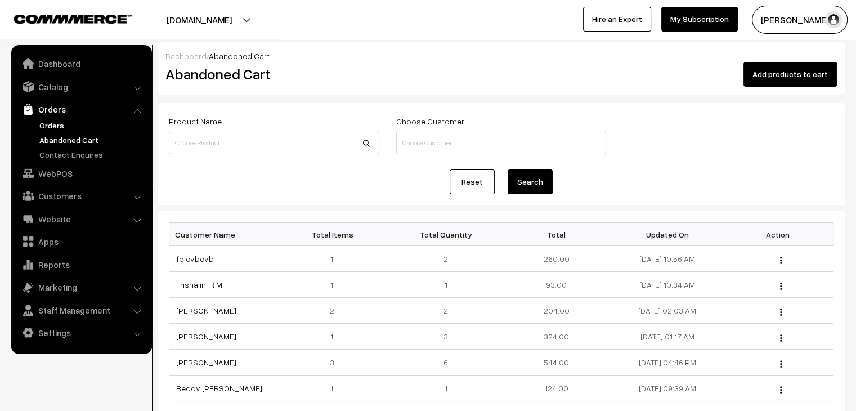
click at [51, 124] on link "Orders" at bounding box center [92, 125] width 111 height 12
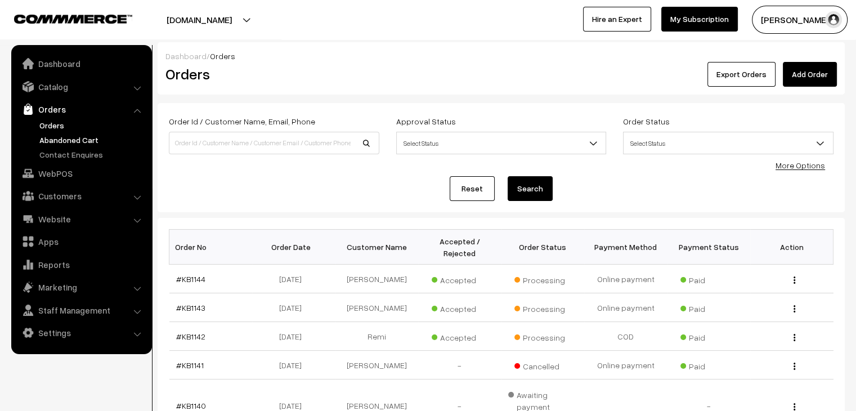
click at [90, 143] on link "Abandoned Cart" at bounding box center [92, 140] width 111 height 12
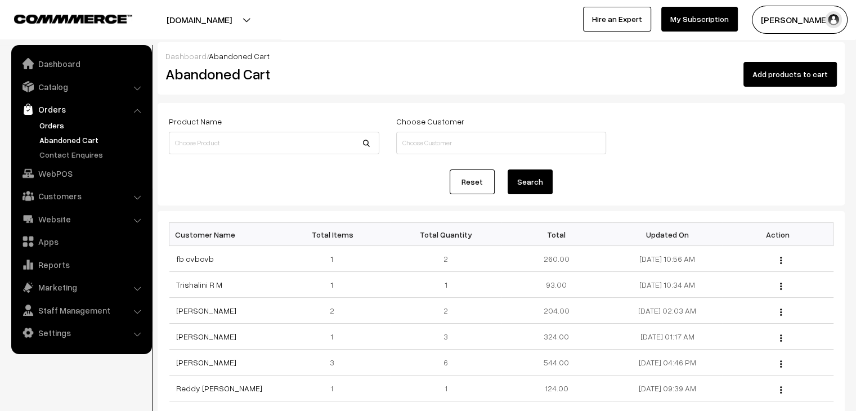
click at [43, 120] on link "Orders" at bounding box center [92, 125] width 111 height 12
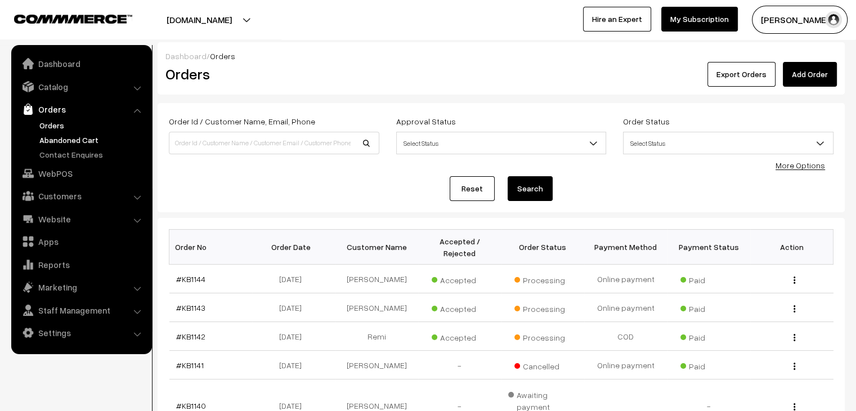
click at [50, 135] on link "Abandoned Cart" at bounding box center [92, 140] width 111 height 12
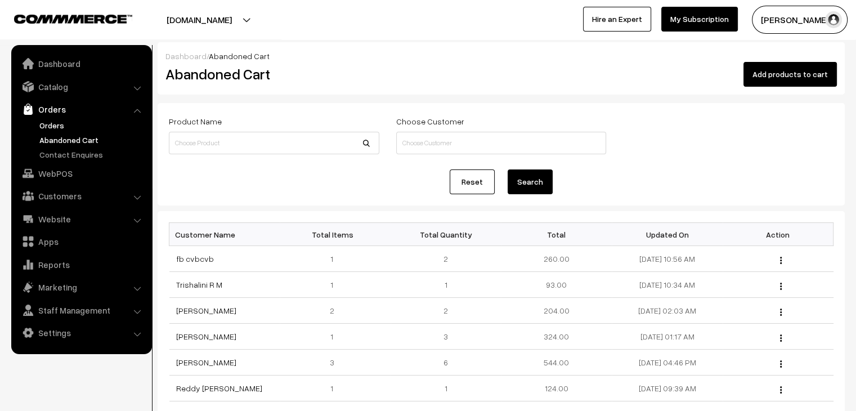
click at [63, 124] on link "Orders" at bounding box center [92, 125] width 111 height 12
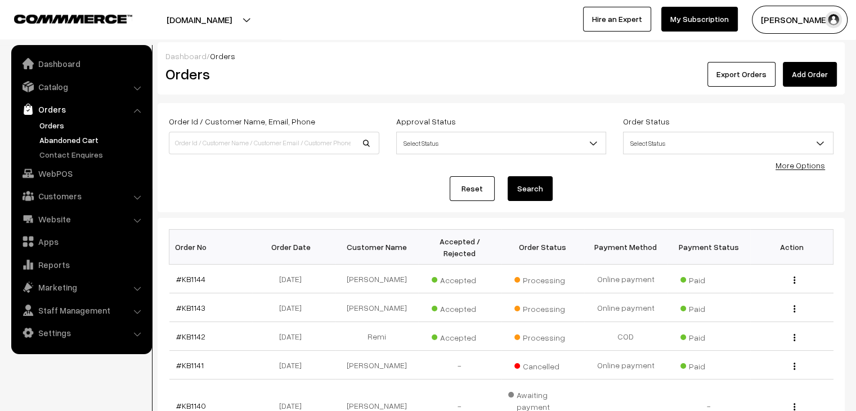
click at [66, 134] on link "Abandoned Cart" at bounding box center [92, 140] width 111 height 12
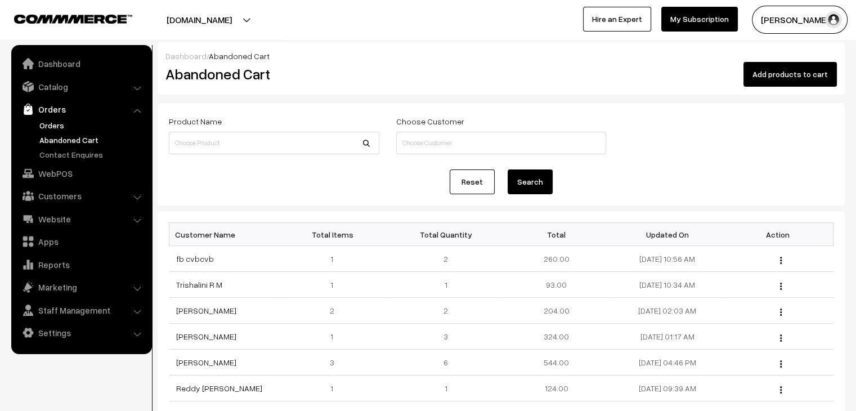
click at [54, 122] on link "Orders" at bounding box center [92, 125] width 111 height 12
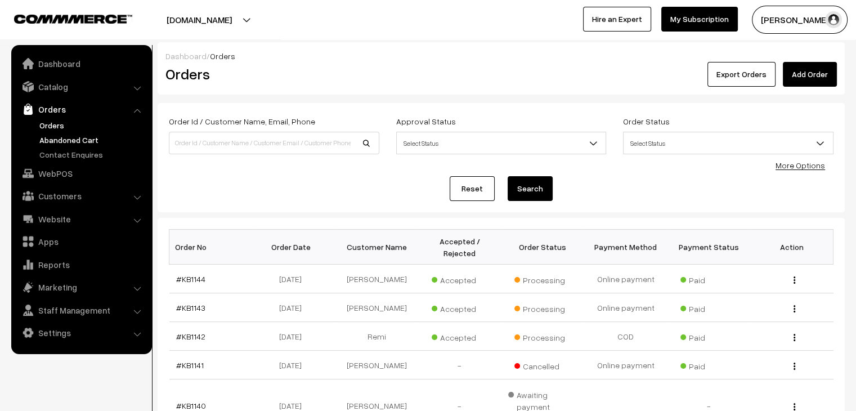
click at [79, 139] on link "Abandoned Cart" at bounding box center [92, 140] width 111 height 12
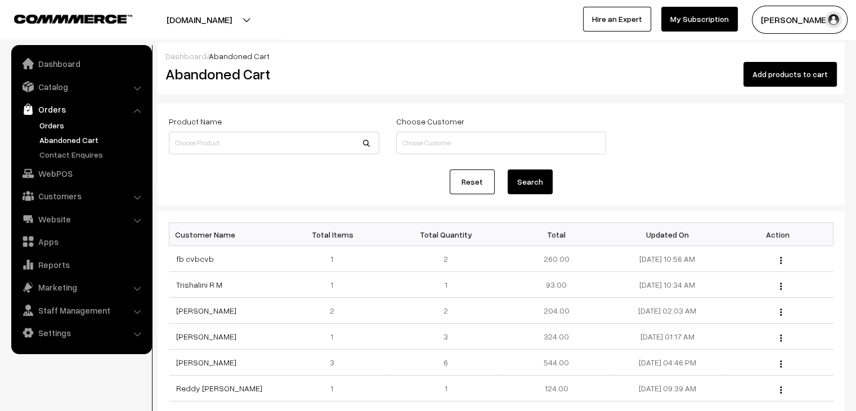
click at [63, 127] on link "Orders" at bounding box center [92, 125] width 111 height 12
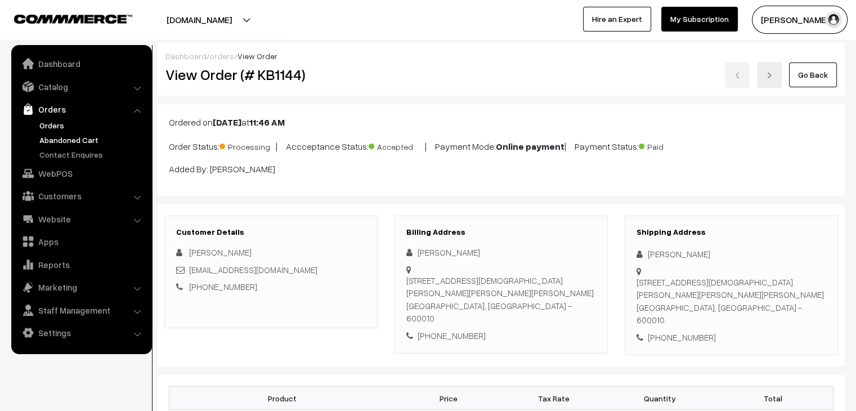
click at [59, 134] on link "Abandoned Cart" at bounding box center [92, 140] width 111 height 12
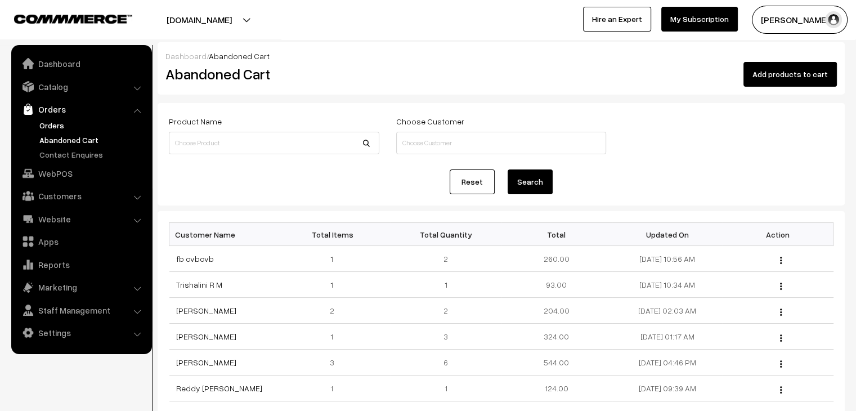
click at [48, 126] on link "Orders" at bounding box center [92, 125] width 111 height 12
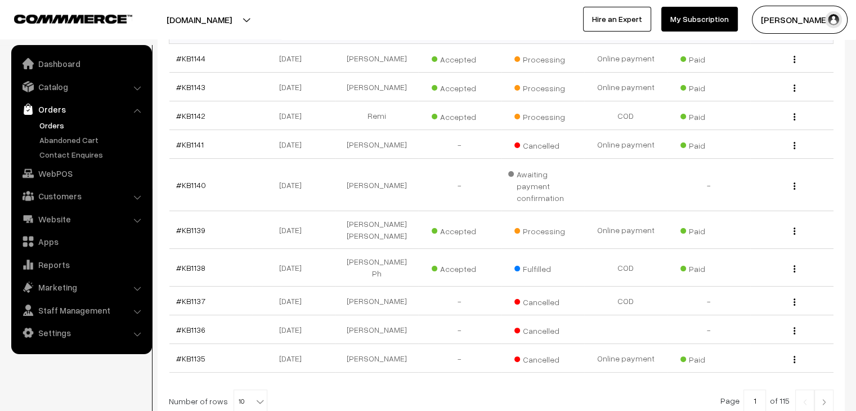
scroll to position [220, 0]
click at [796, 227] on button "button" at bounding box center [794, 231] width 3 height 9
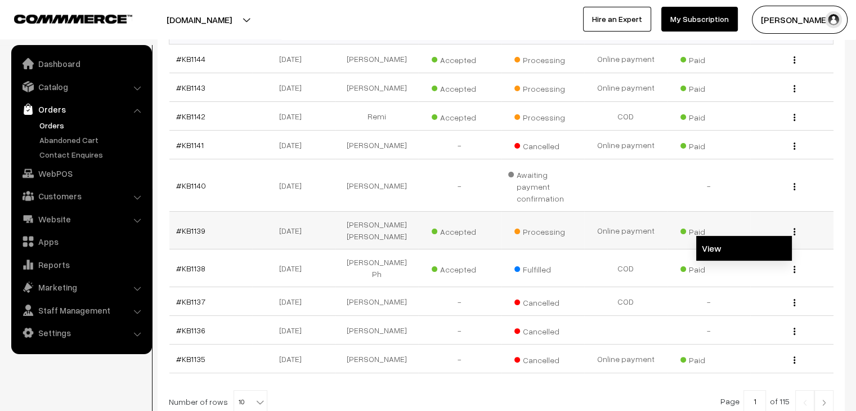
click at [773, 236] on link "View" at bounding box center [744, 248] width 96 height 25
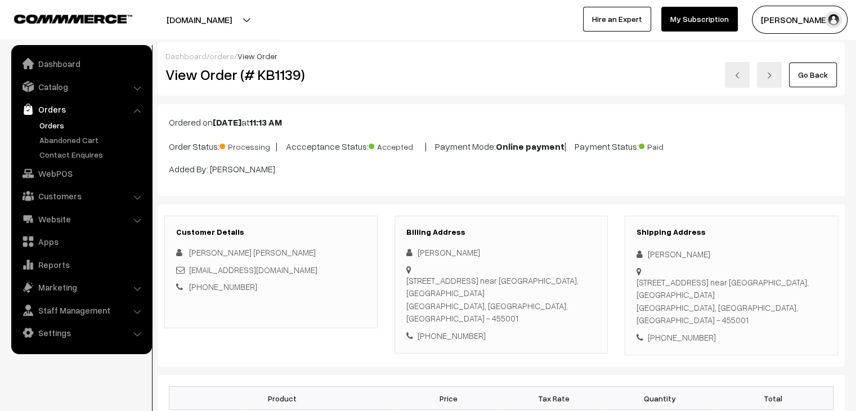
click at [54, 127] on link "Orders" at bounding box center [92, 125] width 111 height 12
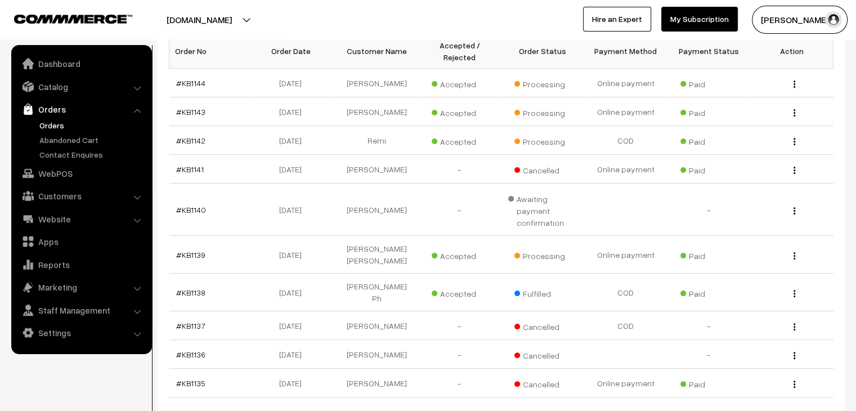
scroll to position [197, 0]
click at [189, 106] on link "#KB1143" at bounding box center [190, 111] width 29 height 10
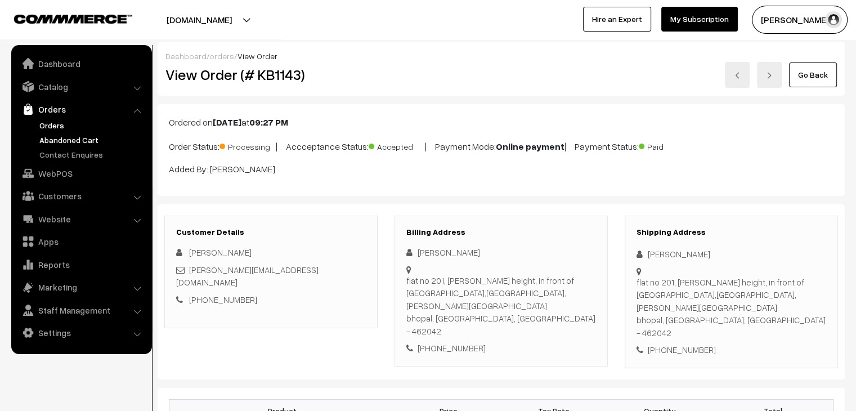
click at [74, 137] on link "Abandoned Cart" at bounding box center [92, 140] width 111 height 12
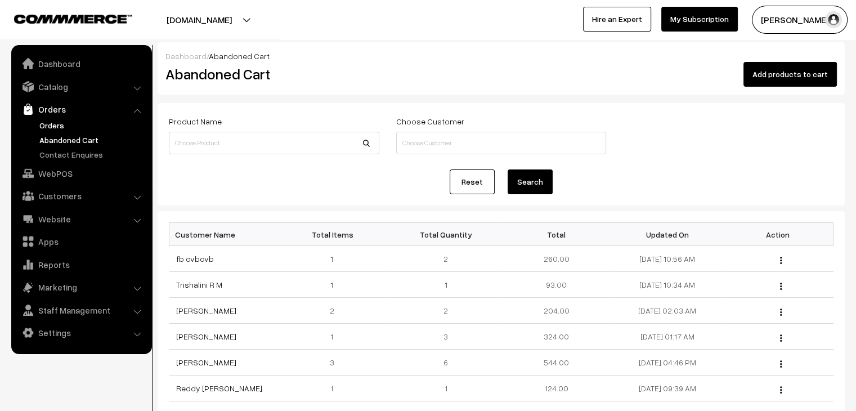
click at [47, 129] on link "Orders" at bounding box center [92, 125] width 111 height 12
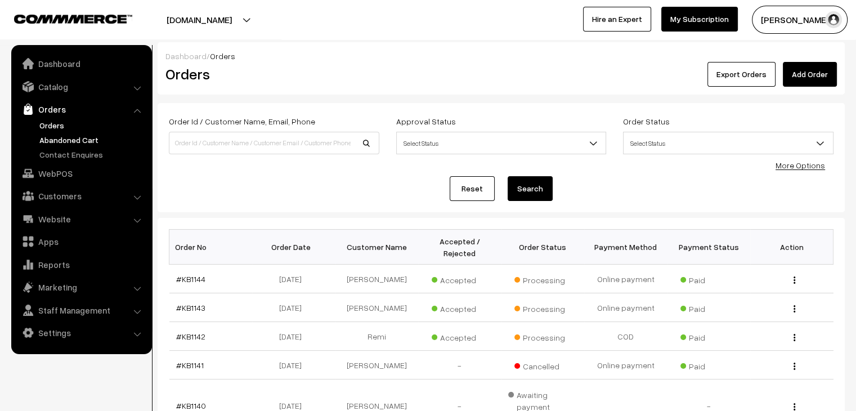
click at [74, 141] on link "Abandoned Cart" at bounding box center [92, 140] width 111 height 12
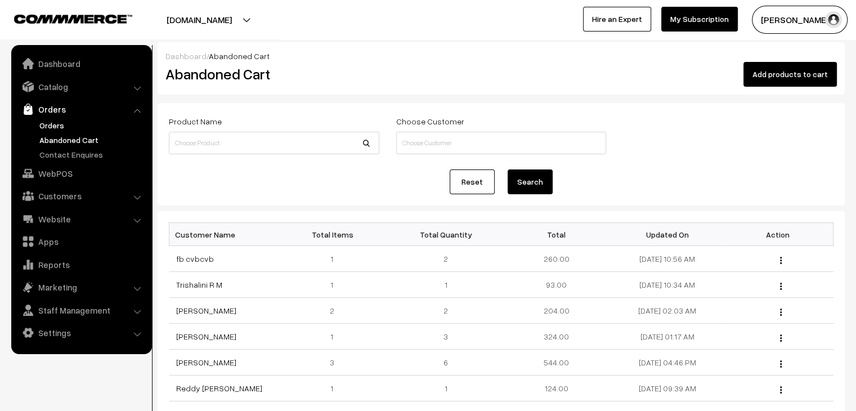
click at [59, 125] on link "Orders" at bounding box center [92, 125] width 111 height 12
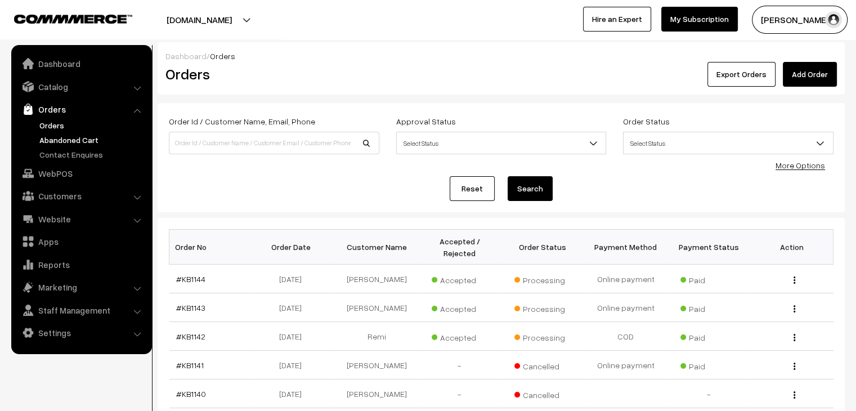
click at [82, 140] on link "Abandoned Cart" at bounding box center [92, 140] width 111 height 12
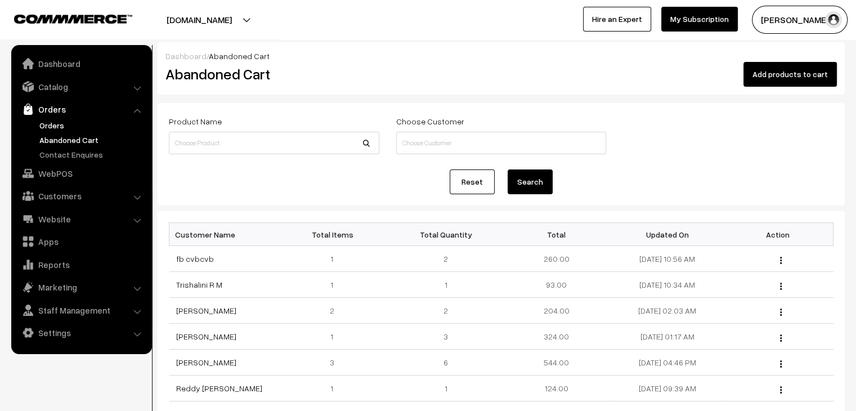
click at [62, 127] on link "Orders" at bounding box center [92, 125] width 111 height 12
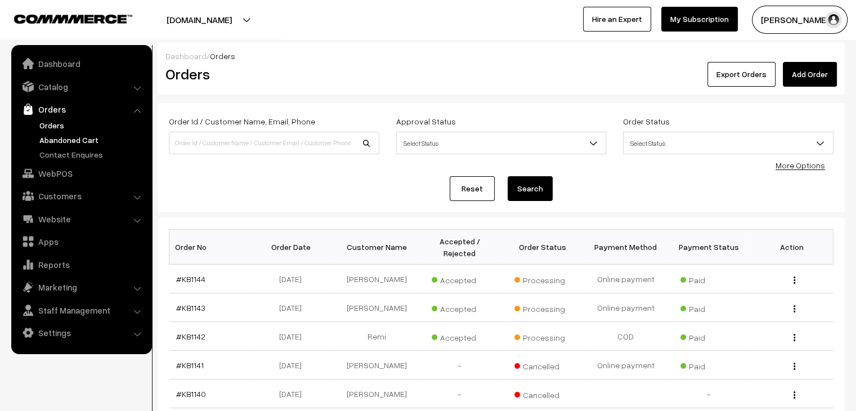
click at [86, 136] on link "Abandoned Cart" at bounding box center [92, 140] width 111 height 12
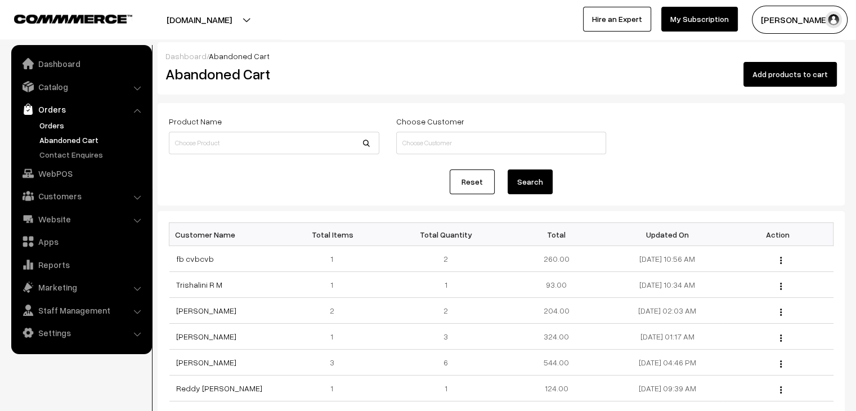
click at [56, 127] on link "Orders" at bounding box center [92, 125] width 111 height 12
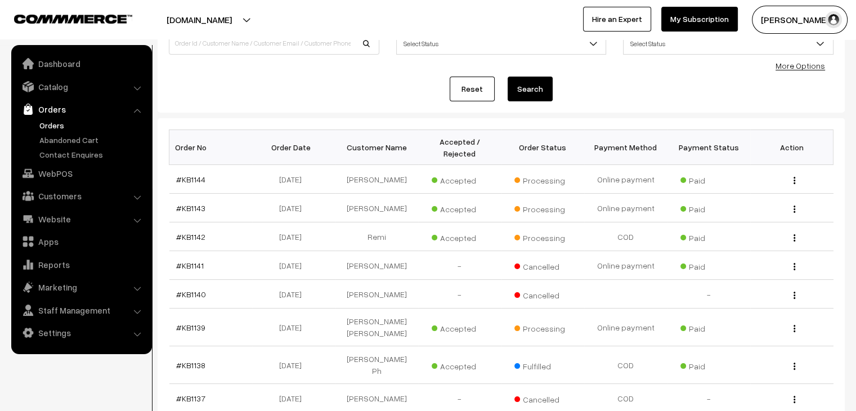
scroll to position [99, 0]
click at [97, 137] on link "Abandoned Cart" at bounding box center [92, 140] width 111 height 12
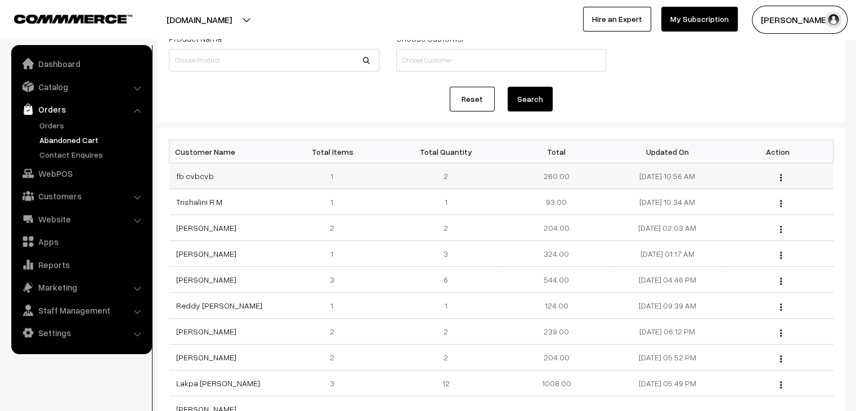
scroll to position [92, 0]
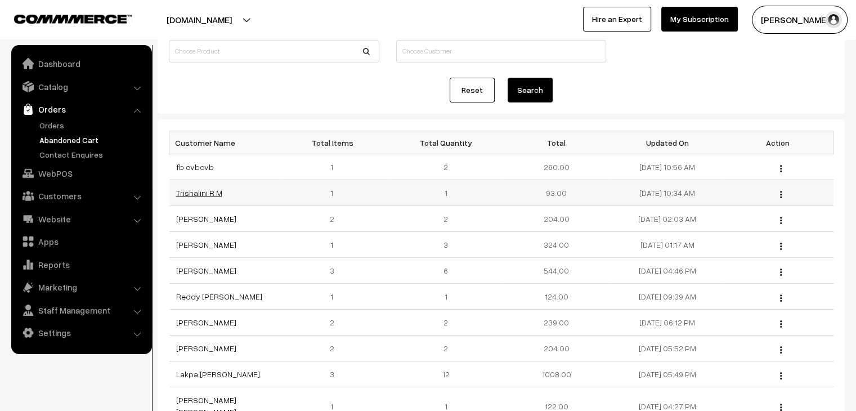
click at [202, 195] on link "Trishalini R M" at bounding box center [199, 193] width 46 height 10
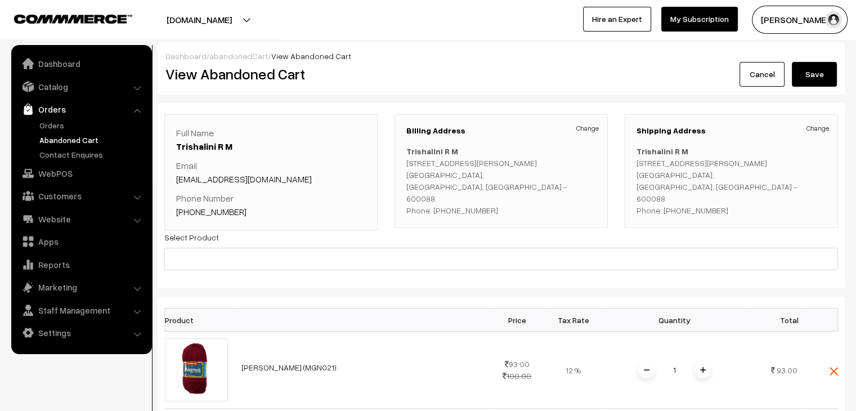
click at [242, 57] on link "abandonedCart" at bounding box center [238, 56] width 59 height 10
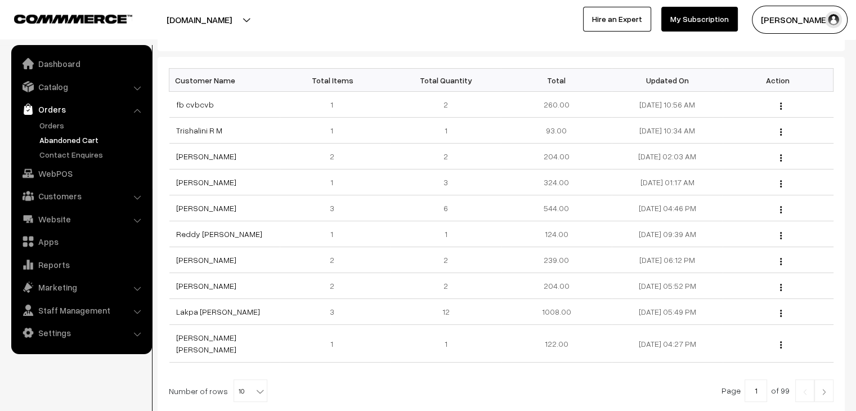
scroll to position [155, 0]
click at [65, 127] on link "Orders" at bounding box center [92, 125] width 111 height 12
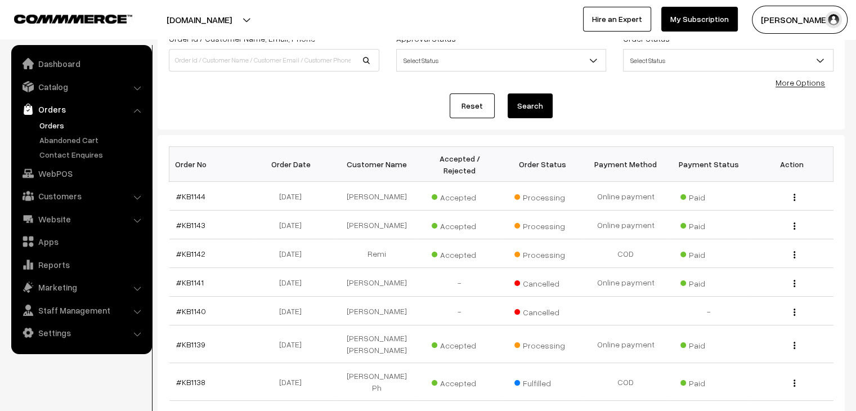
scroll to position [83, 0]
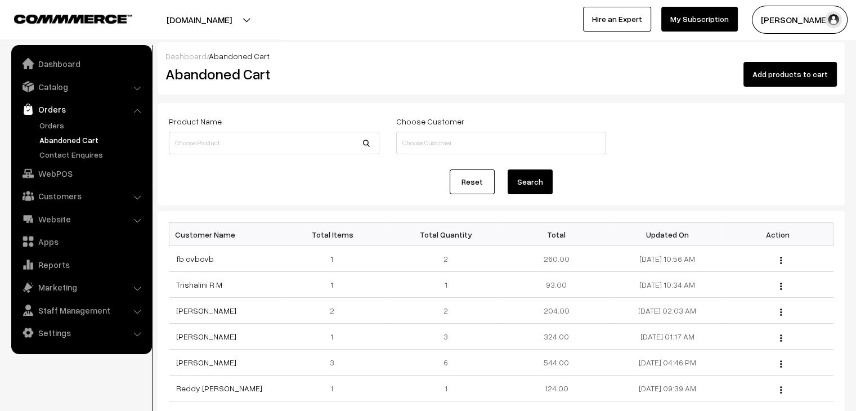
click at [53, 118] on link "Orders" at bounding box center [81, 109] width 134 height 20
click at [55, 122] on link "Orders" at bounding box center [92, 125] width 111 height 12
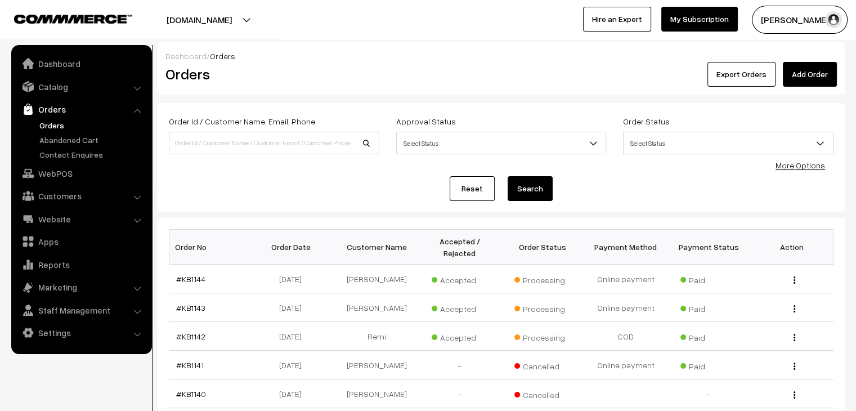
click at [68, 131] on link "Orders" at bounding box center [92, 125] width 111 height 12
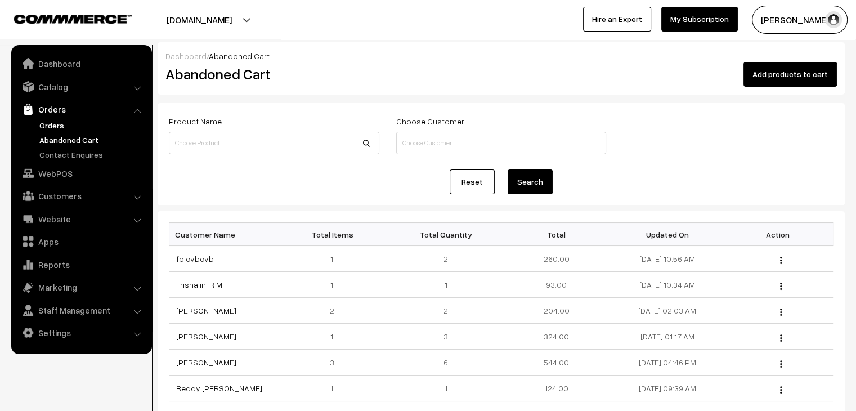
click at [43, 120] on link "Orders" at bounding box center [92, 125] width 111 height 12
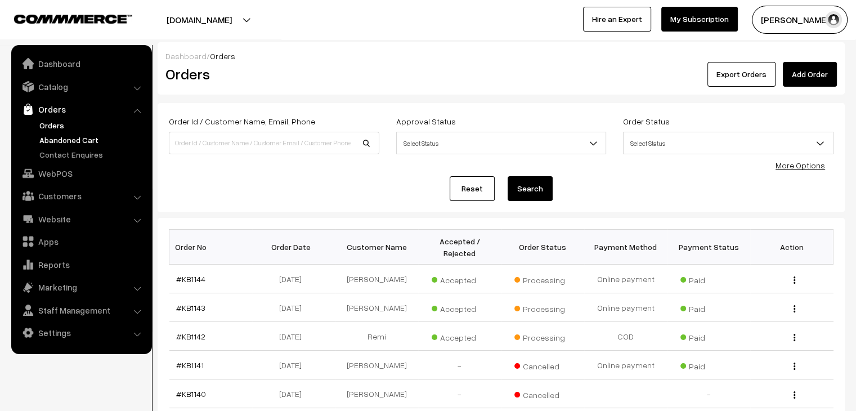
click at [79, 140] on link "Abandoned Cart" at bounding box center [92, 140] width 111 height 12
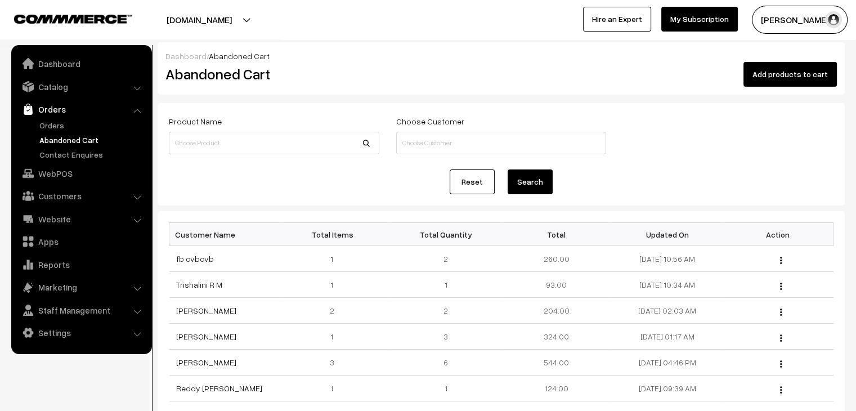
click at [79, 136] on link "Abandoned Cart" at bounding box center [92, 140] width 111 height 12
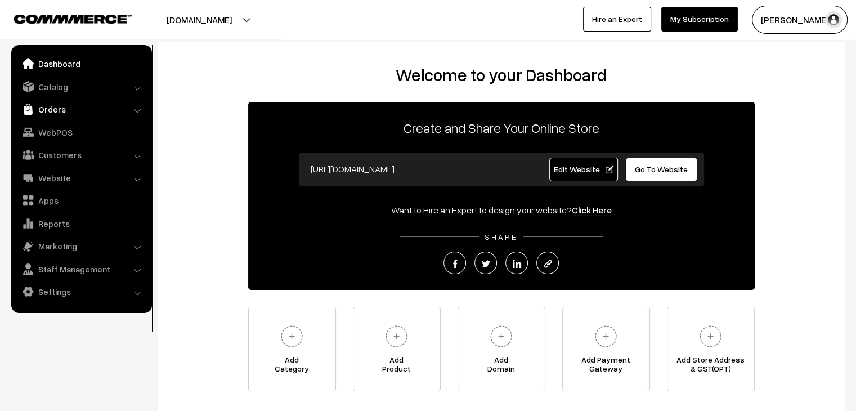
click at [44, 111] on link "Orders" at bounding box center [81, 109] width 134 height 20
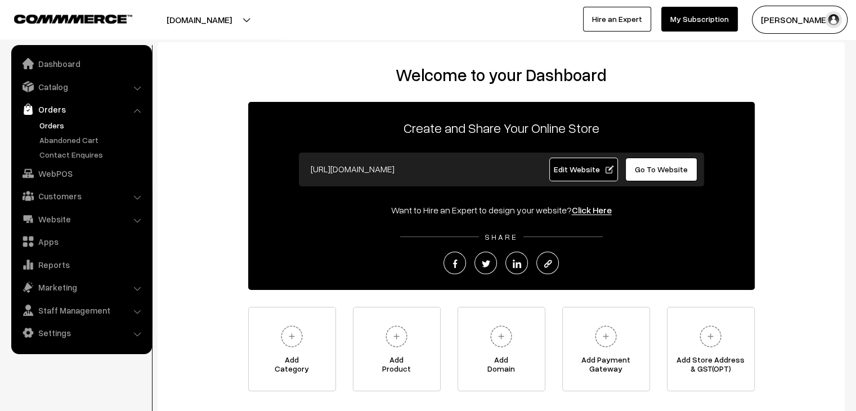
click at [68, 128] on link "Orders" at bounding box center [92, 125] width 111 height 12
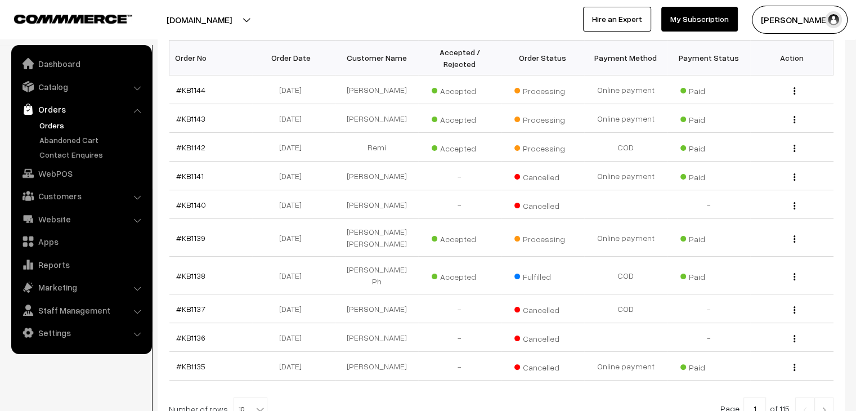
scroll to position [188, 0]
click at [239, 399] on span "10" at bounding box center [250, 410] width 33 height 23
select select "100"
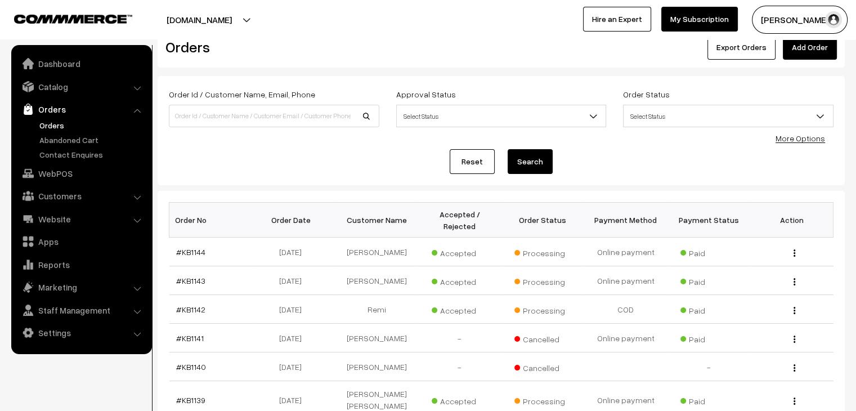
scroll to position [18, 0]
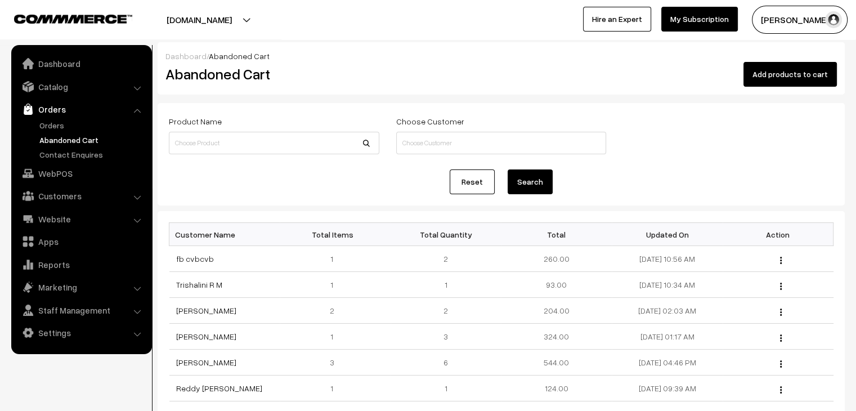
click at [79, 136] on link "Abandoned Cart" at bounding box center [92, 140] width 111 height 12
click at [52, 127] on link "Orders" at bounding box center [92, 125] width 111 height 12
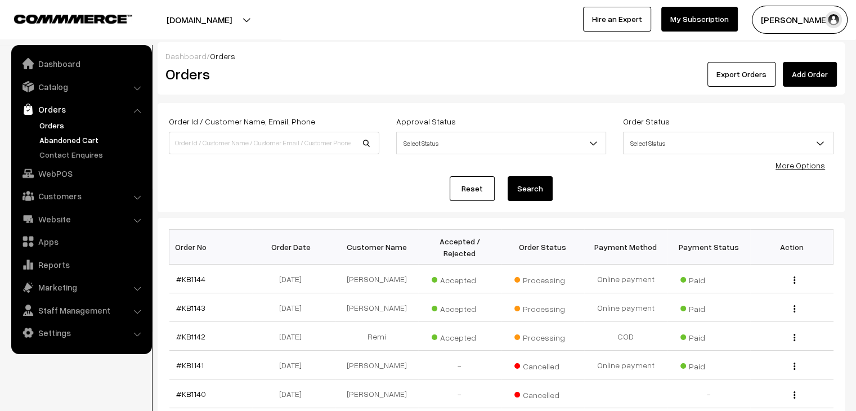
click at [74, 142] on link "Abandoned Cart" at bounding box center [92, 140] width 111 height 12
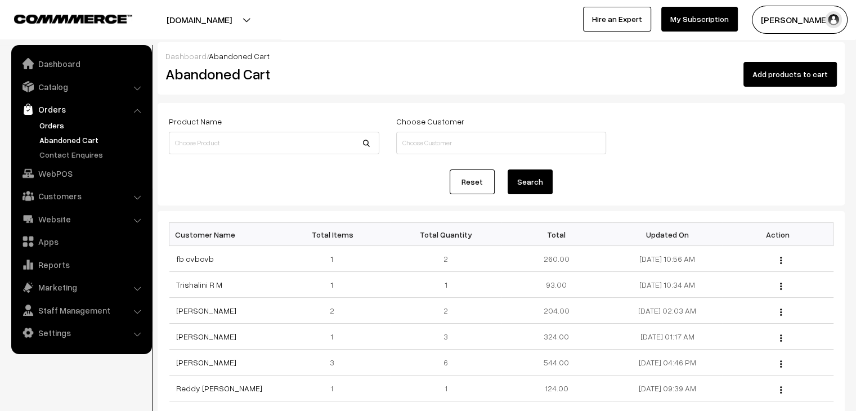
click at [65, 124] on link "Orders" at bounding box center [92, 125] width 111 height 12
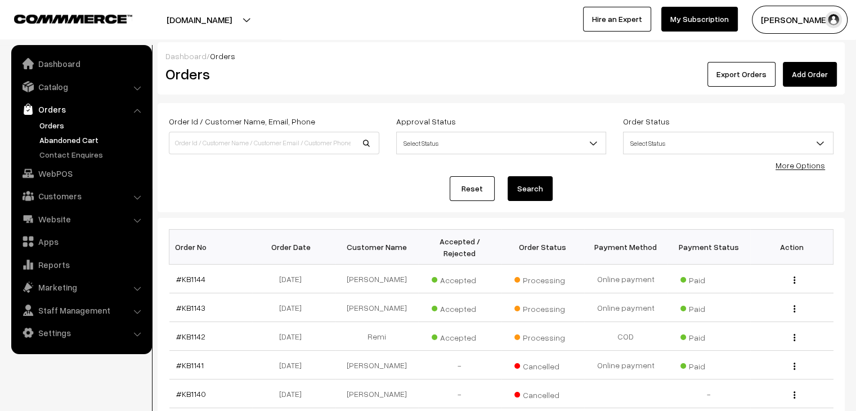
click at [53, 145] on link "Abandoned Cart" at bounding box center [92, 140] width 111 height 12
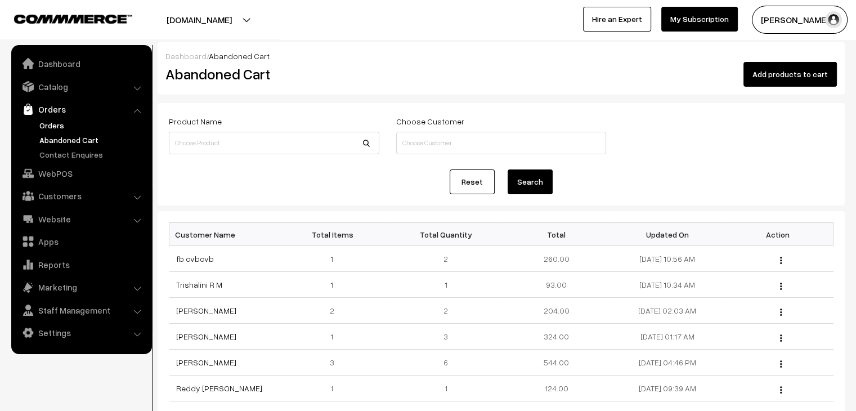
click at [48, 119] on link "Orders" at bounding box center [92, 125] width 111 height 12
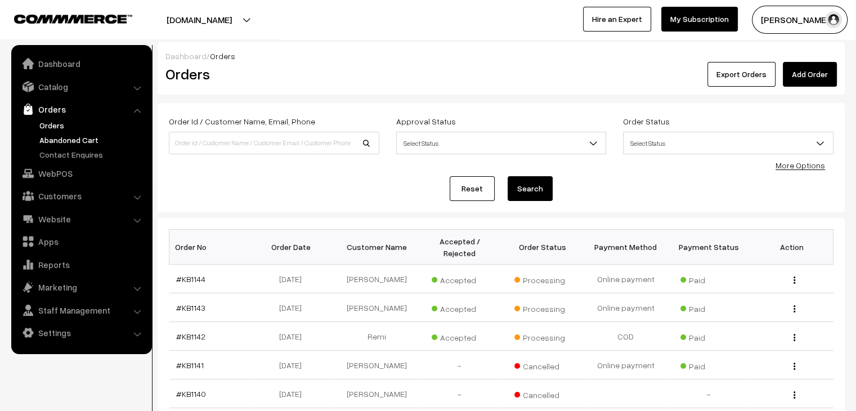
click at [87, 144] on link "Abandoned Cart" at bounding box center [92, 140] width 111 height 12
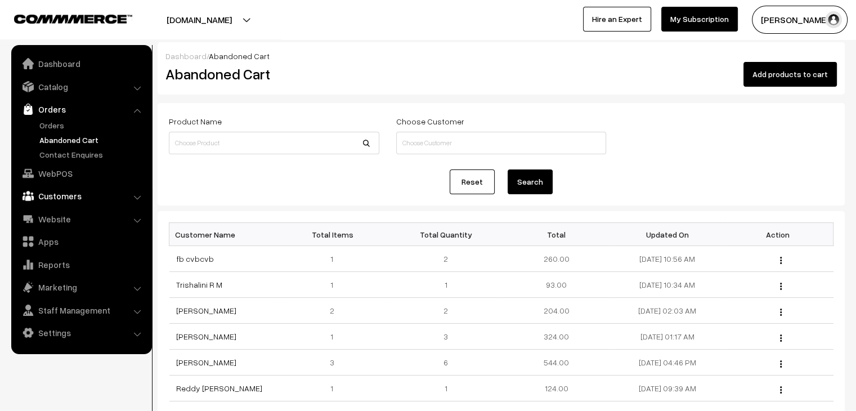
click link "Customers"
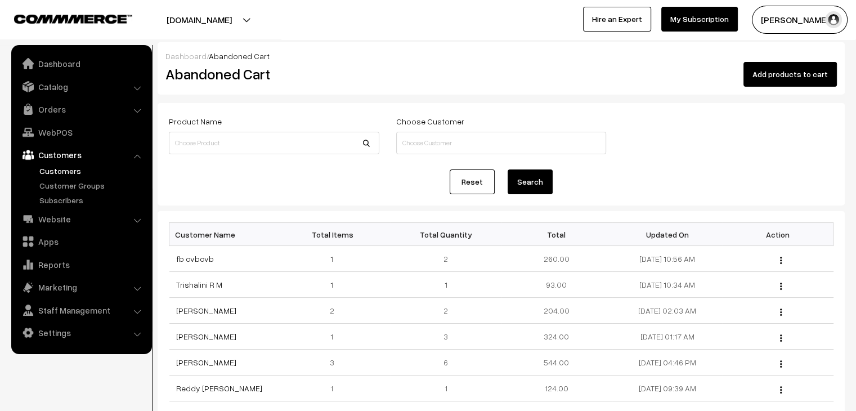
click link "Customers"
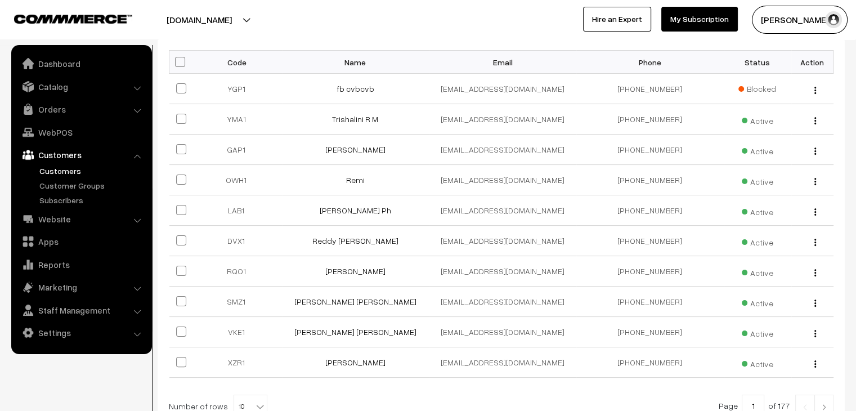
scroll to position [170, 0]
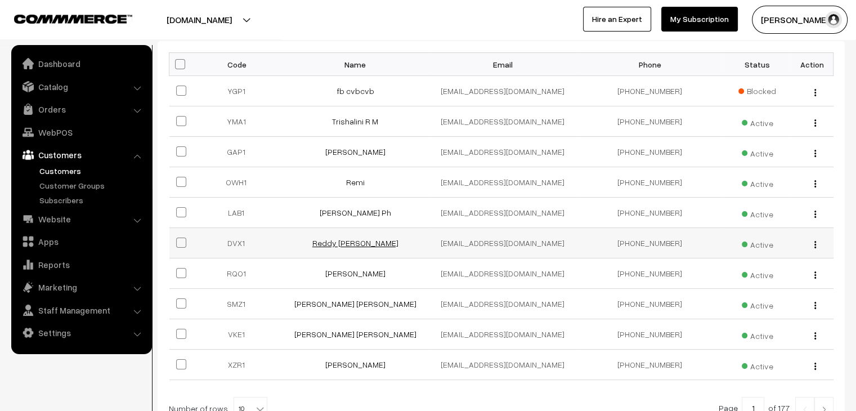
click at [347, 240] on link "Reddy [PERSON_NAME]" at bounding box center [355, 243] width 86 height 10
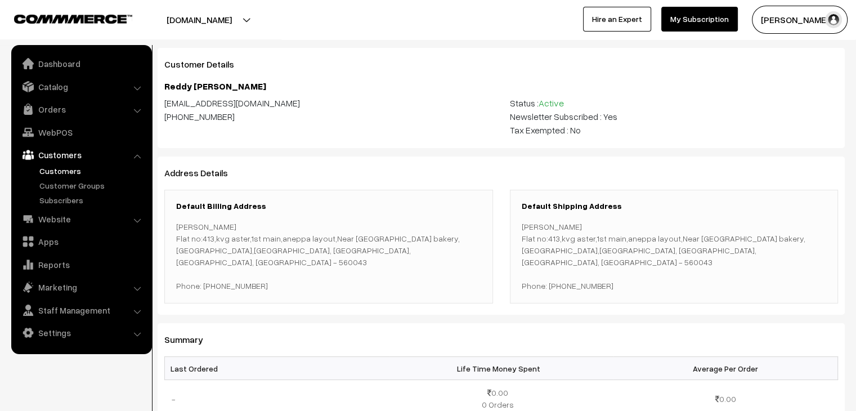
scroll to position [21, 0]
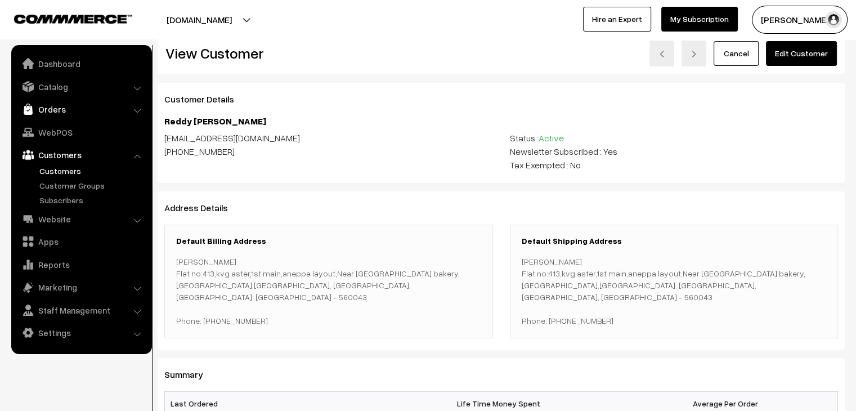
click at [54, 116] on link "Orders" at bounding box center [81, 109] width 134 height 20
click at [70, 141] on link "Abandoned Cart" at bounding box center [92, 140] width 111 height 12
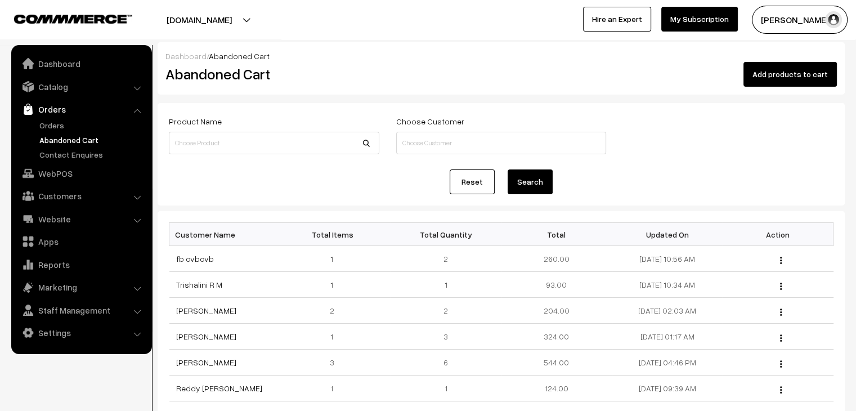
click at [61, 140] on link "Abandoned Cart" at bounding box center [92, 140] width 111 height 12
click at [60, 124] on link "Orders" at bounding box center [92, 125] width 111 height 12
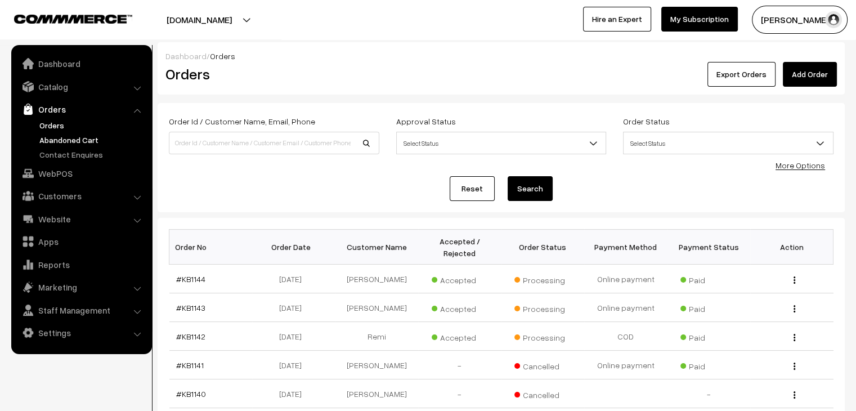
click at [70, 134] on link "Abandoned Cart" at bounding box center [92, 140] width 111 height 12
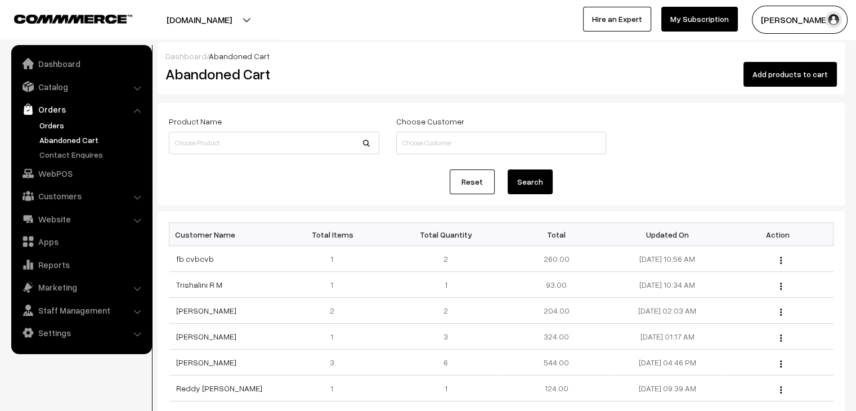
click at [56, 120] on link "Orders" at bounding box center [92, 125] width 111 height 12
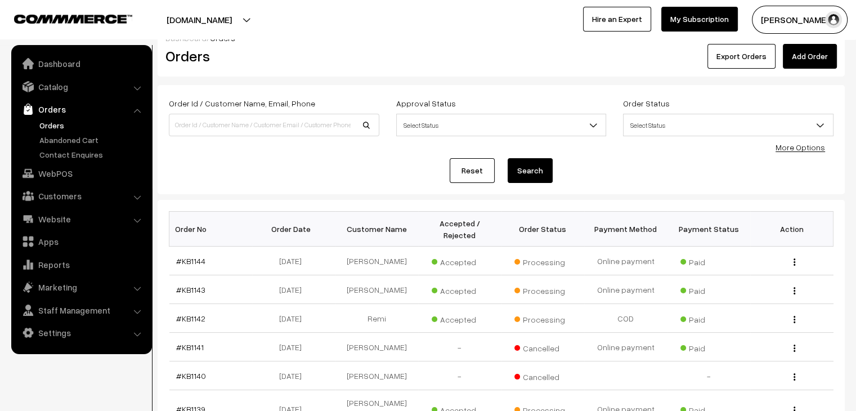
drag, startPoint x: 0, startPoint y: 0, endPoint x: 86, endPoint y: 145, distance: 168.9
click at [86, 145] on ul "Orders" at bounding box center [81, 139] width 135 height 41
click at [92, 134] on link "Abandoned Cart" at bounding box center [92, 140] width 111 height 12
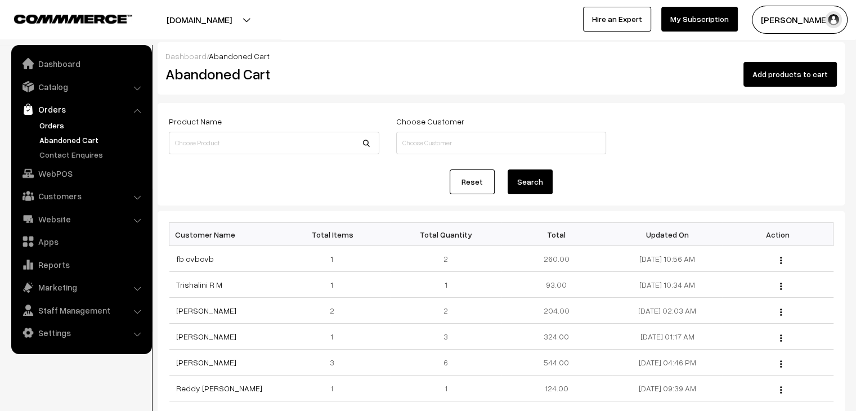
click at [47, 124] on link "Orders" at bounding box center [92, 125] width 111 height 12
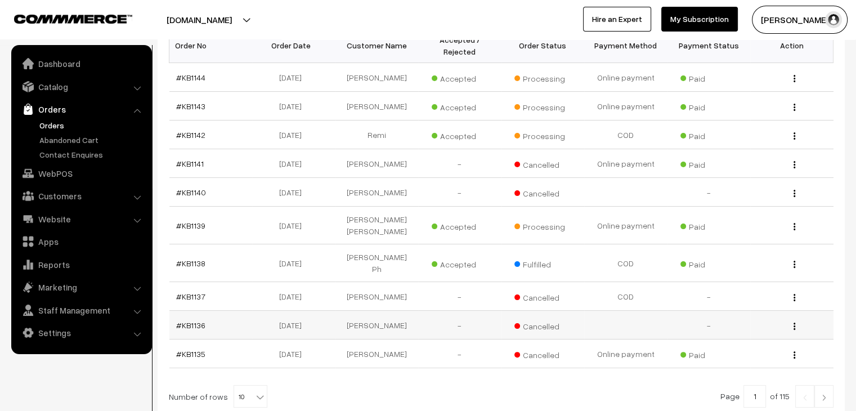
scroll to position [256, 0]
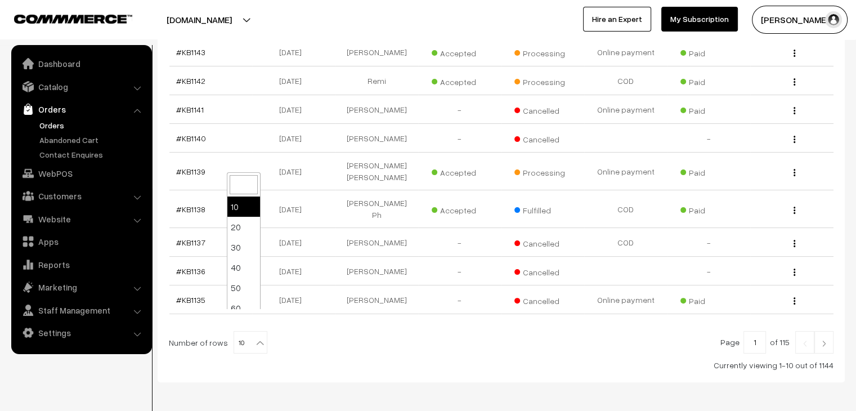
click at [242, 332] on span "10" at bounding box center [250, 343] width 33 height 23
select select "100"
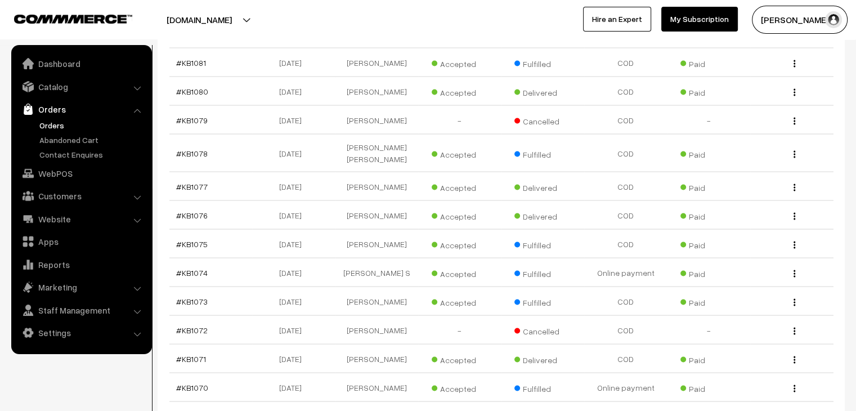
scroll to position [2122, 0]
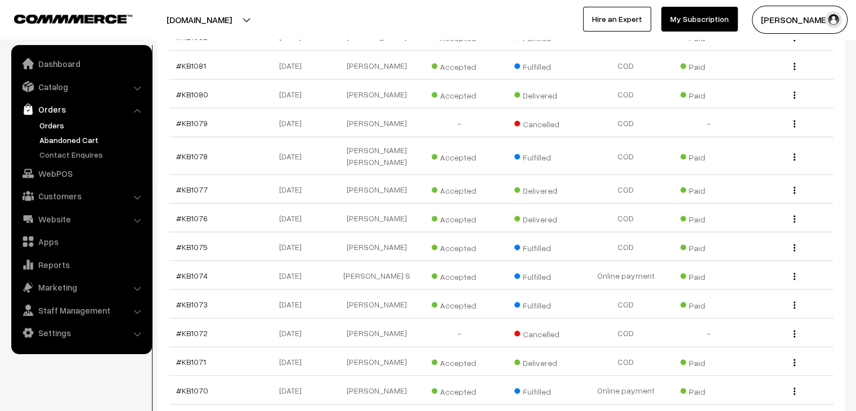
click at [82, 138] on link "Abandoned Cart" at bounding box center [92, 140] width 111 height 12
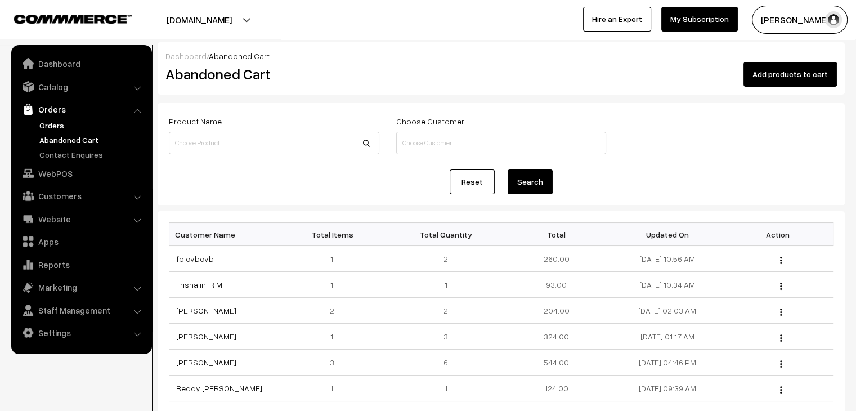
click at [47, 123] on link "Orders" at bounding box center [92, 125] width 111 height 12
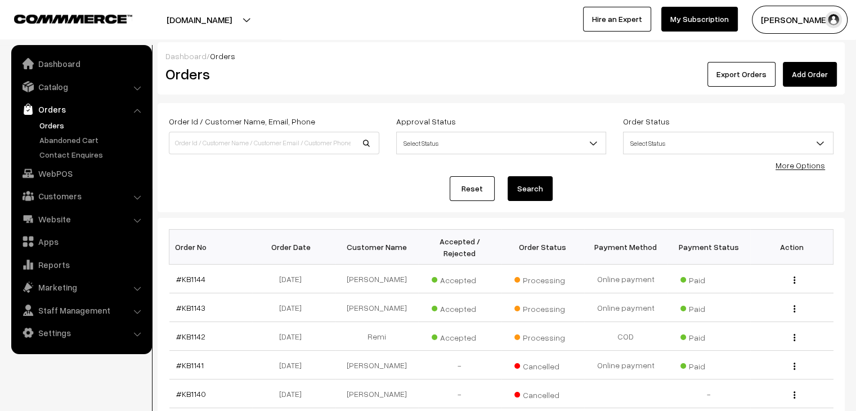
click at [74, 141] on link "Abandoned Cart" at bounding box center [92, 140] width 111 height 12
